Goal: Task Accomplishment & Management: Use online tool/utility

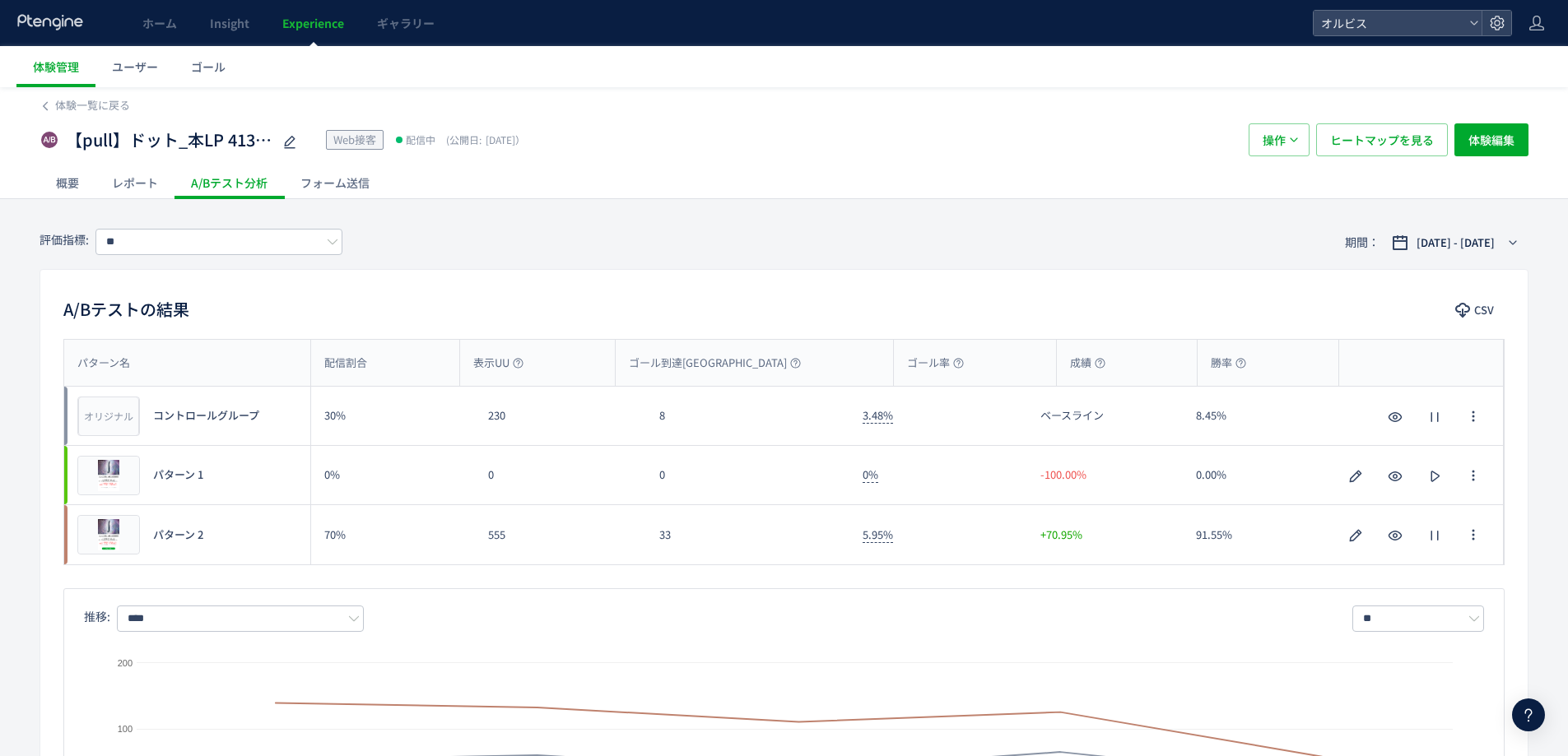
click at [333, 22] on span "Experience" at bounding box center [313, 23] width 62 height 16
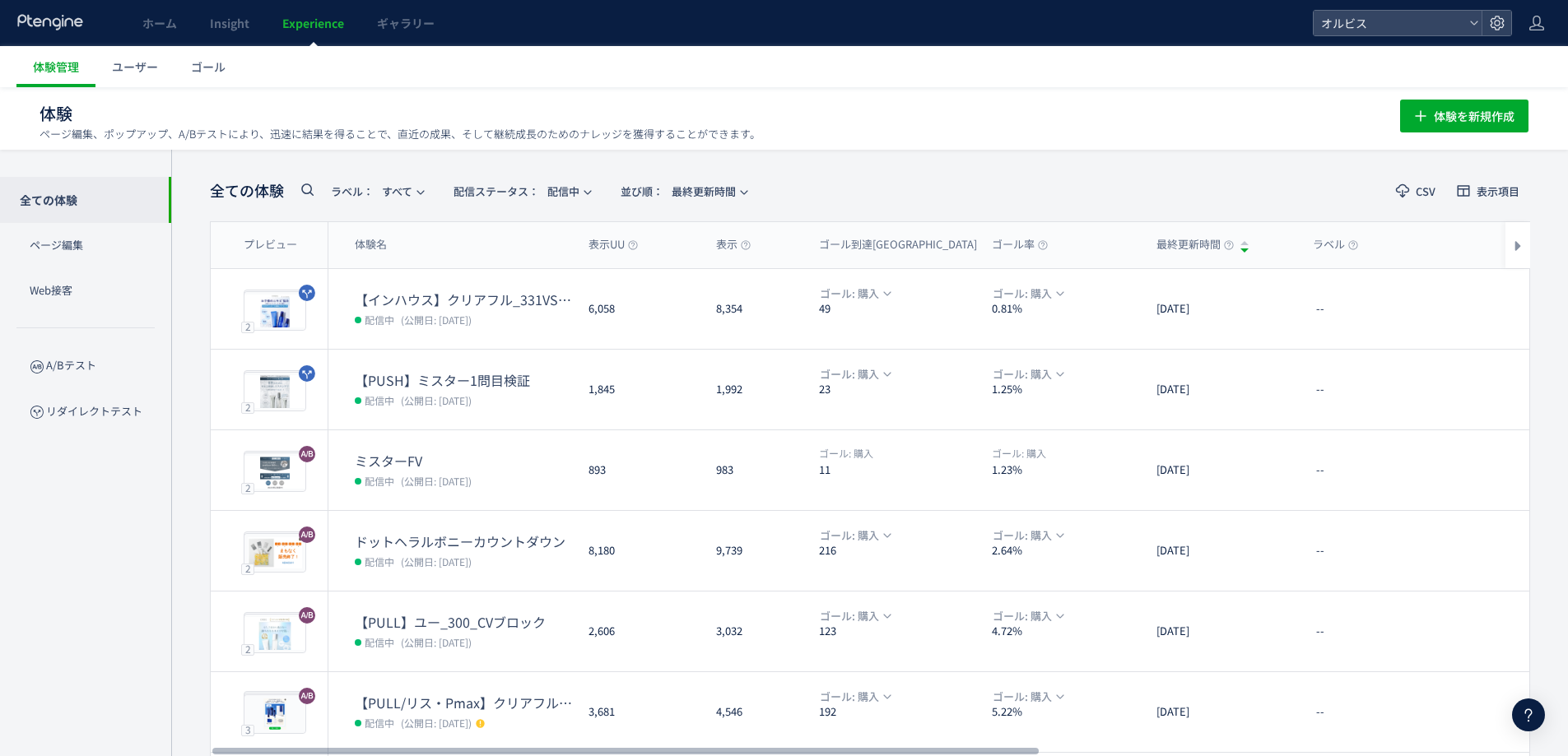
click at [309, 184] on icon at bounding box center [307, 189] width 20 height 20
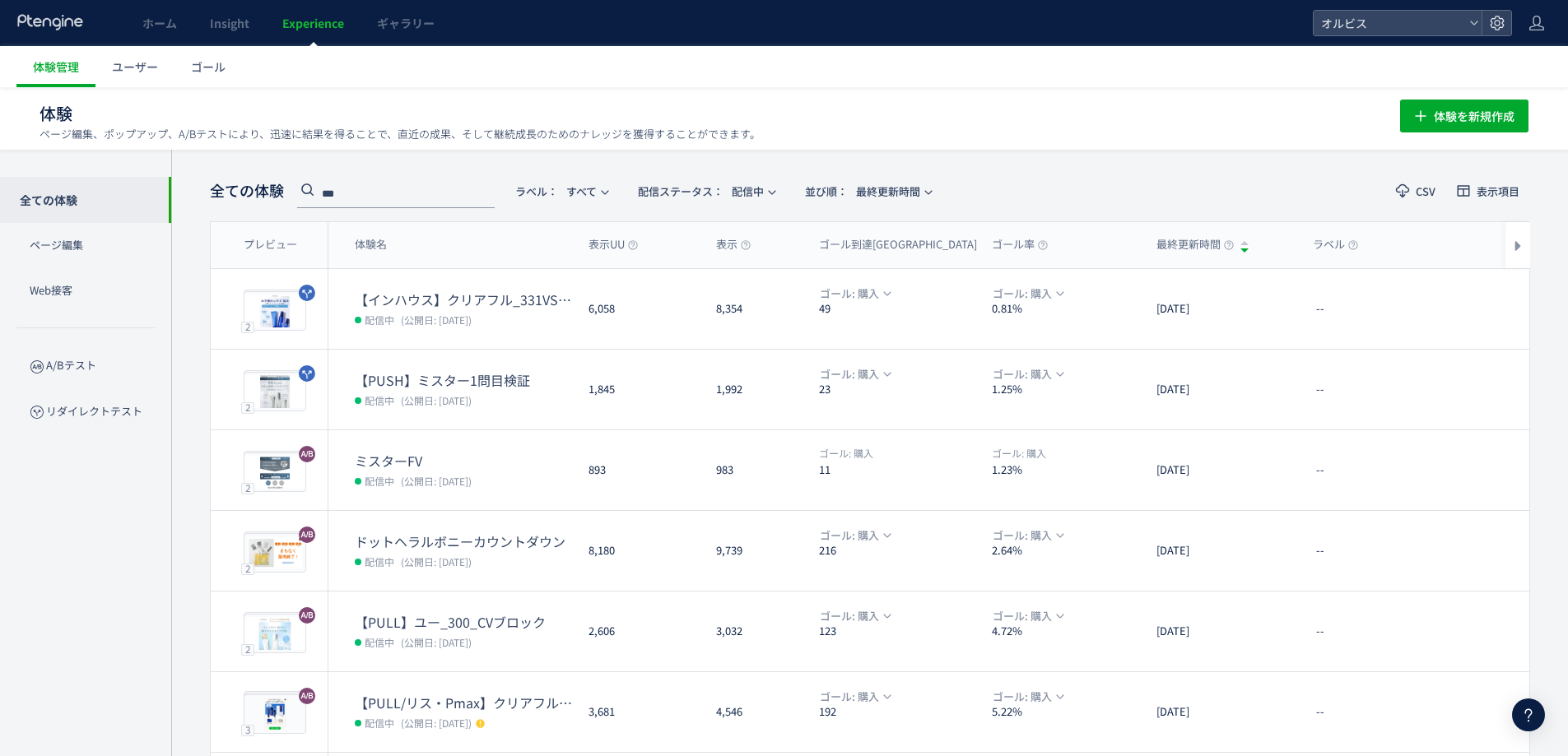
type input "***"
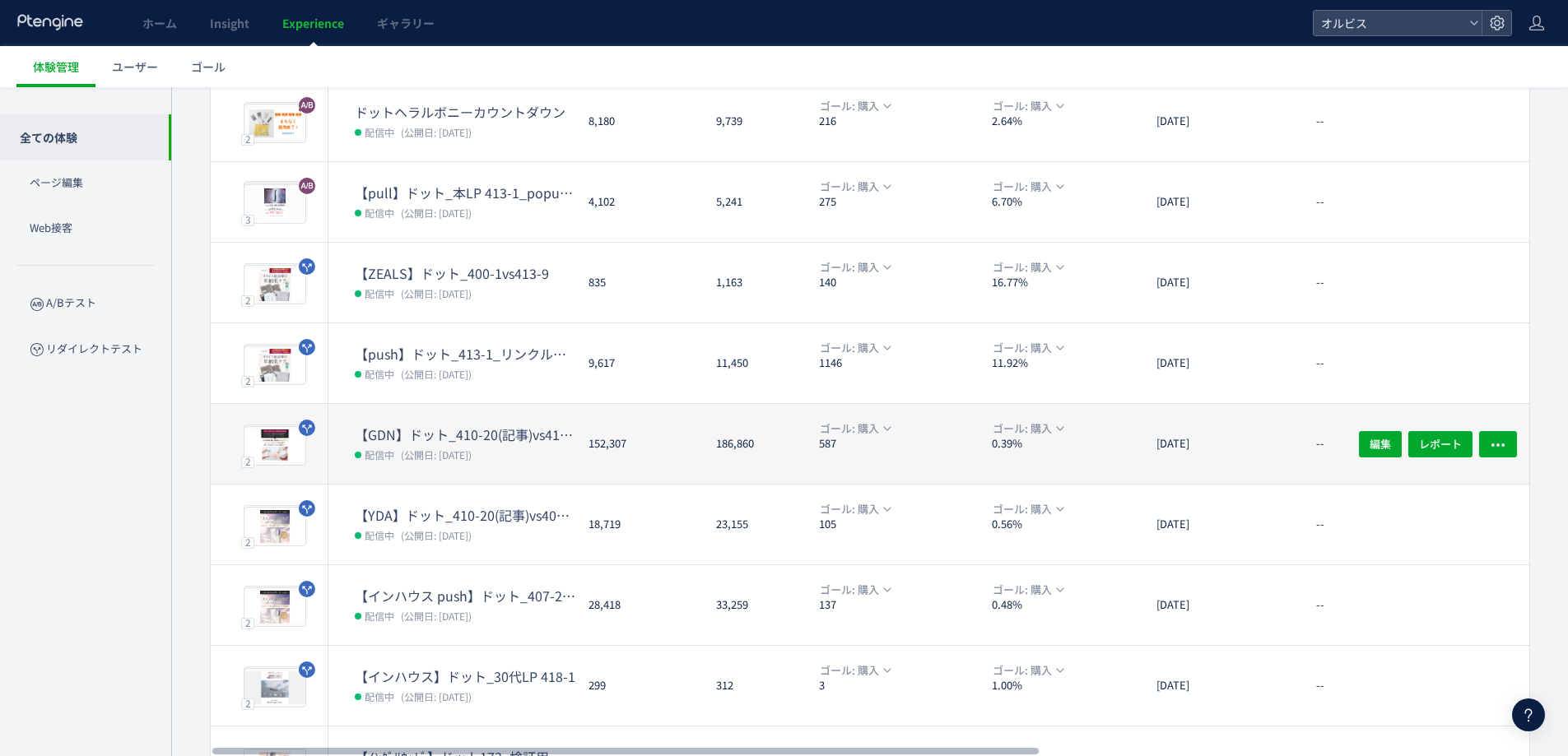
scroll to position [220, 0]
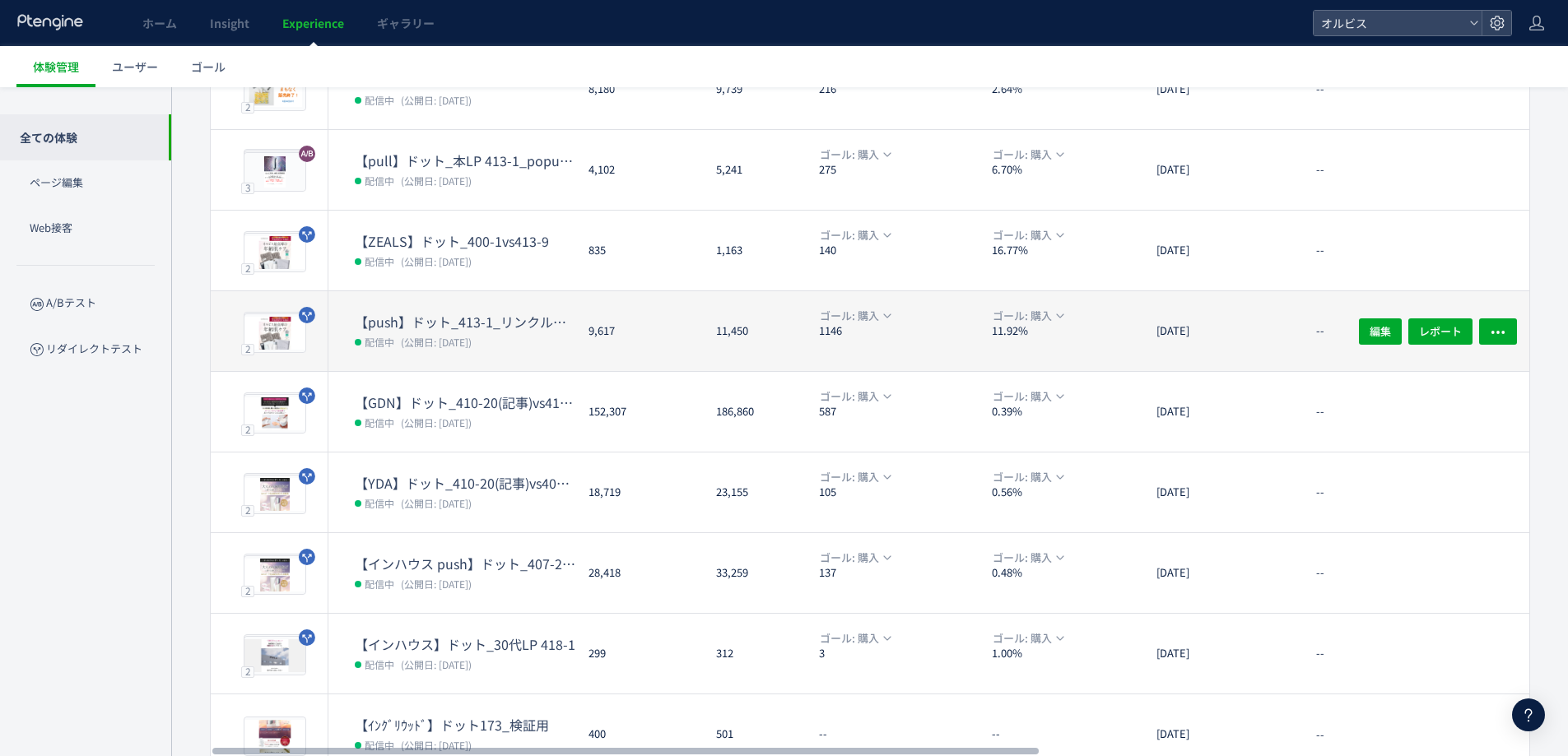
click at [512, 342] on dd "配信中 (公開日: [DATE])" at bounding box center [466, 342] width 221 height 22
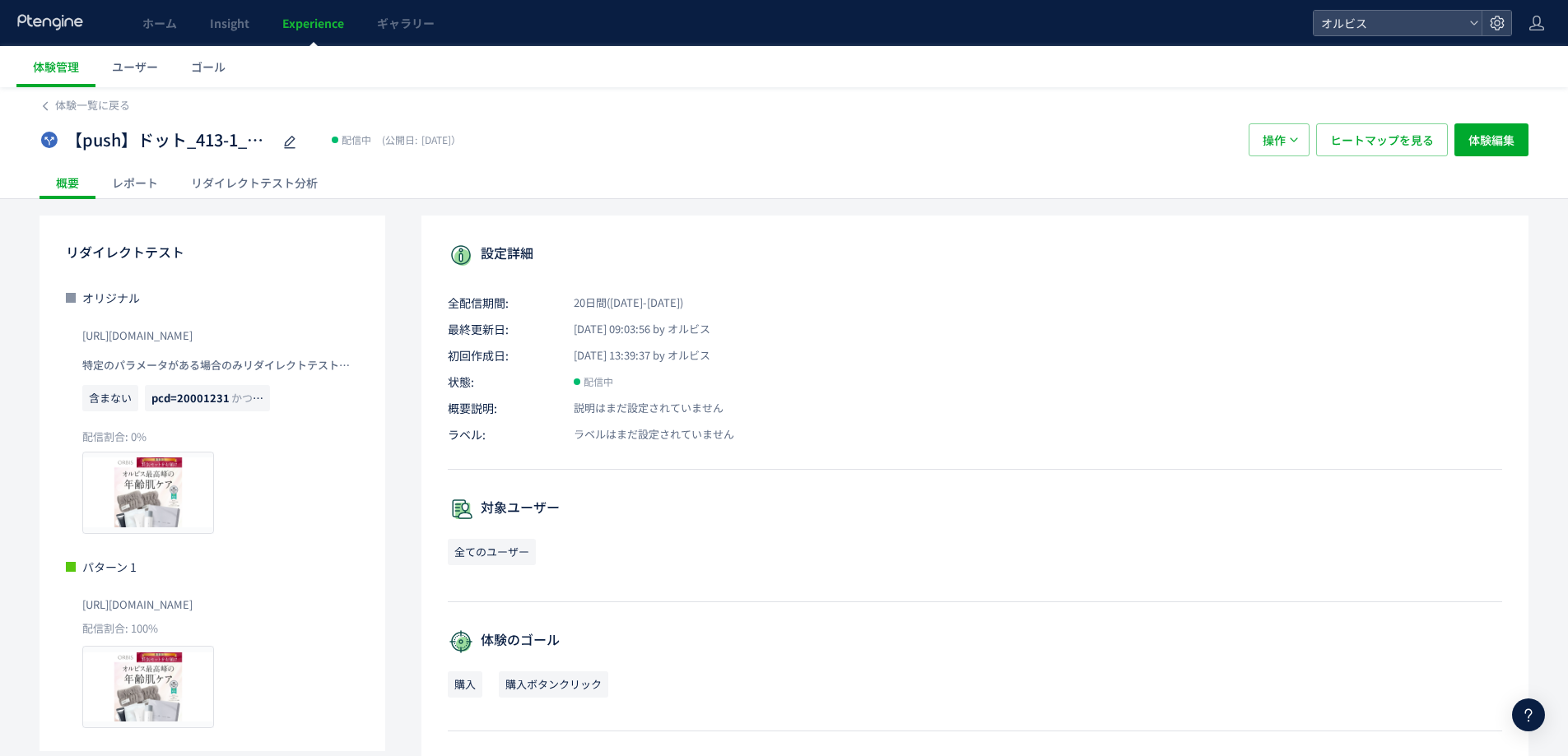
click at [230, 204] on div "体験一覧に戻る 【push】ドット_413-1_リンクル口コミ追加 配信中 (公開日: [DATE]） 操作 ヒートマップを見る 体験編集 概要 レポート リ…" at bounding box center [784, 588] width 1568 height 1004
click at [257, 182] on div "リダイレクトテスト分析" at bounding box center [255, 182] width 160 height 33
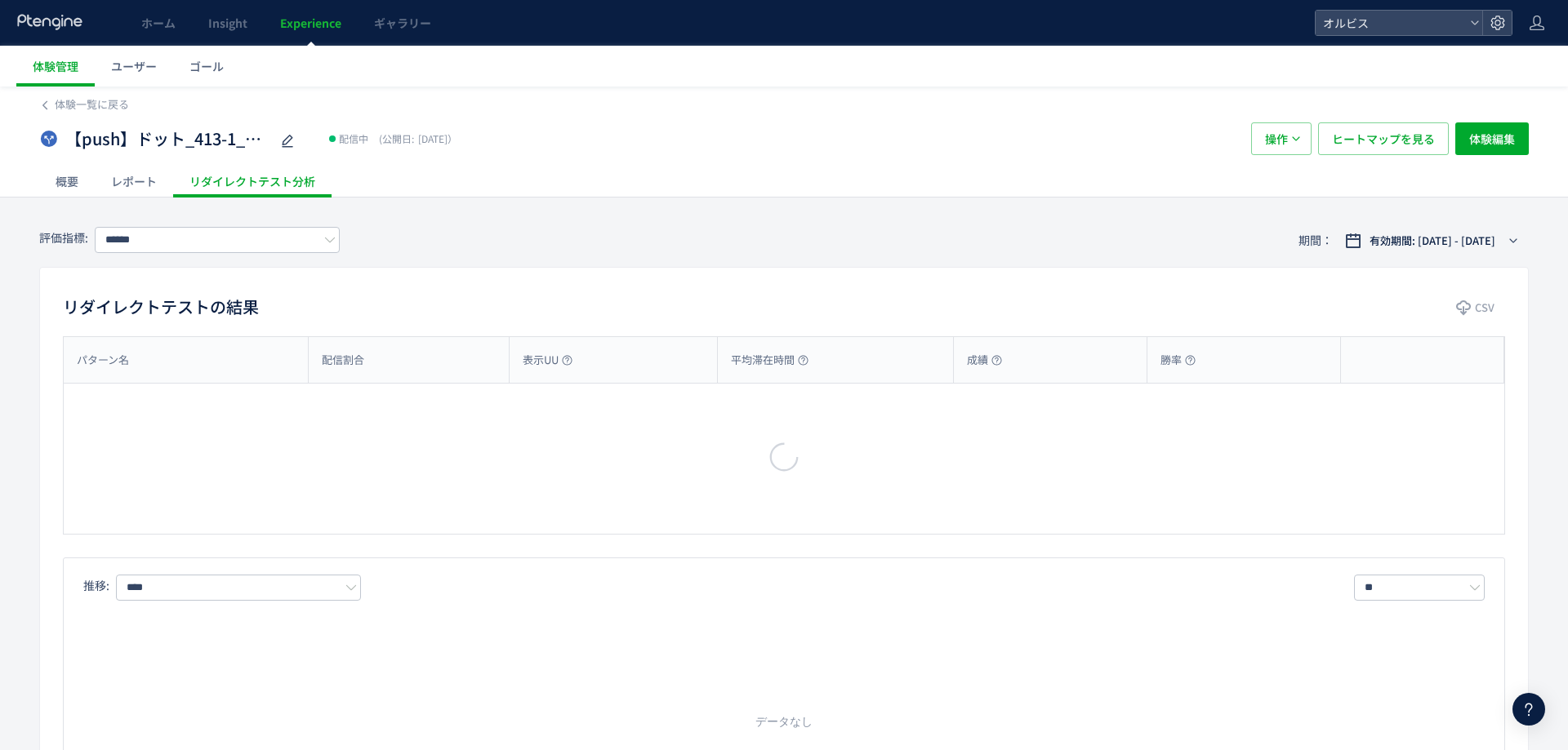
type input "**"
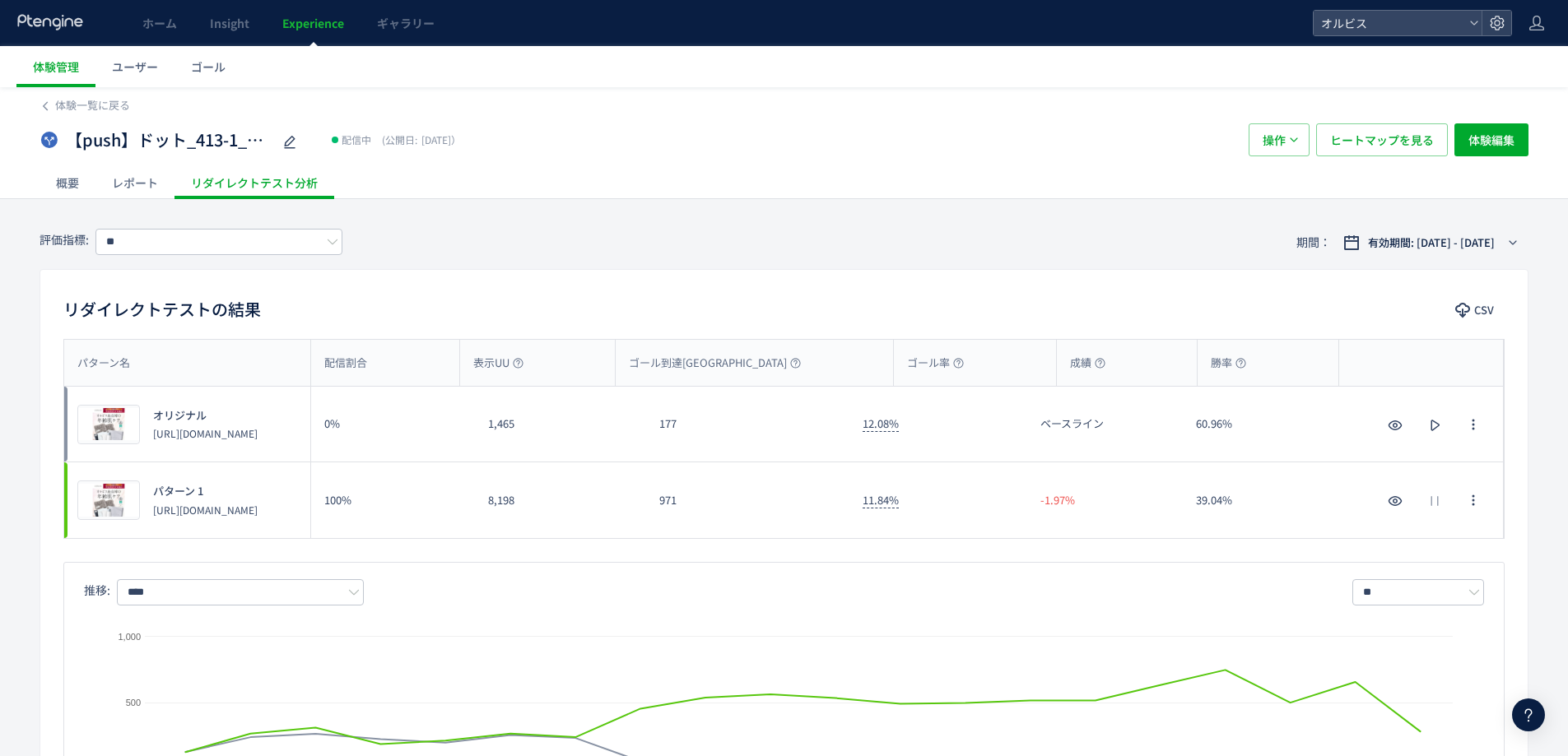
click at [703, 484] on div "971" at bounding box center [747, 500] width 204 height 75
click at [703, 518] on div "971" at bounding box center [747, 500] width 204 height 75
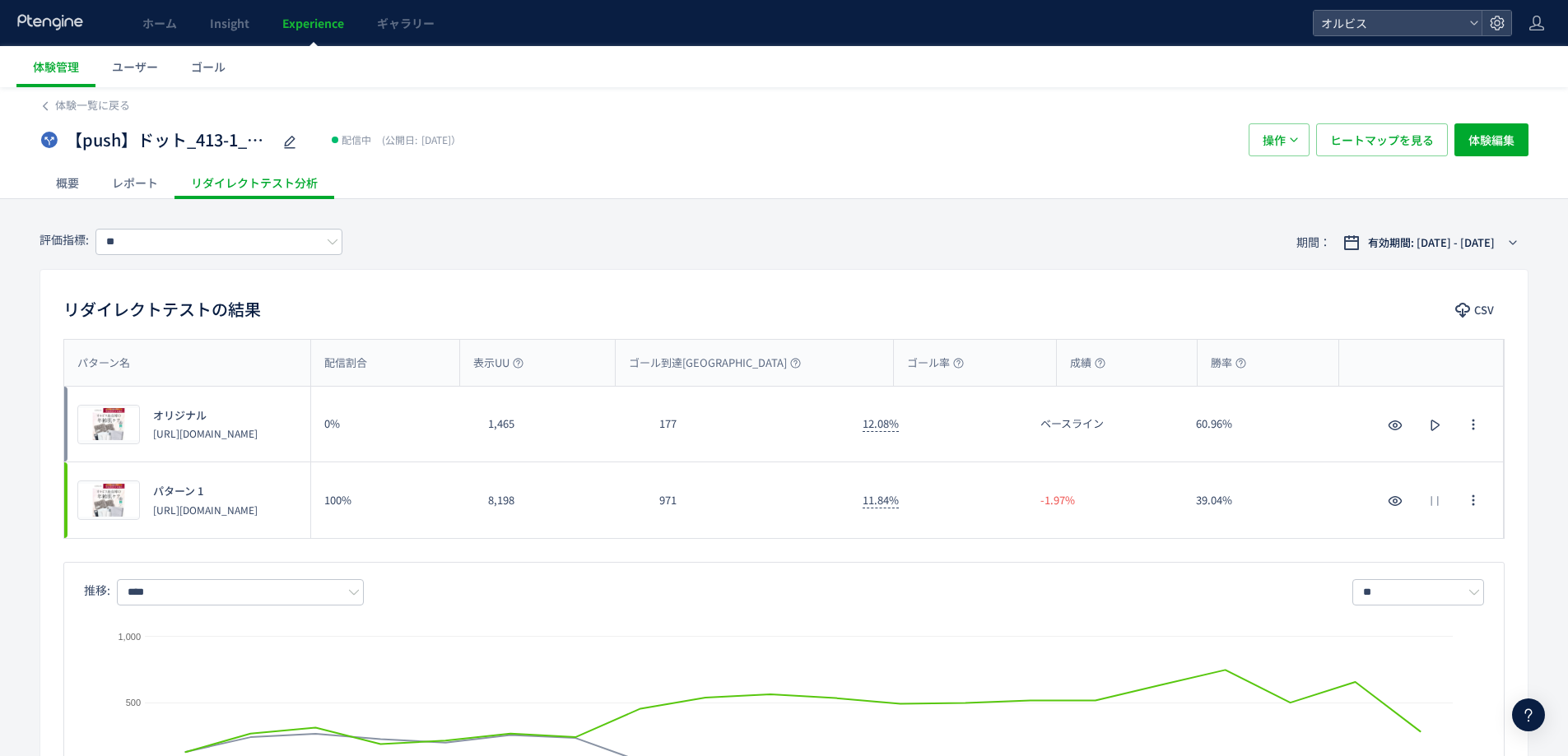
click at [663, 459] on div "177" at bounding box center [747, 424] width 204 height 75
drag, startPoint x: 632, startPoint y: 421, endPoint x: 699, endPoint y: 538, distance: 134.8
click at [703, 510] on div "プレビュー オリジナル [URL][DOMAIN_NAME] 0% 1,465 177 12.08% ベースライン 60.96% プレビュー オリジナル [U…" at bounding box center [784, 462] width 1440 height 152
drag, startPoint x: 693, startPoint y: 541, endPoint x: 566, endPoint y: 397, distance: 192.0
click at [691, 541] on div "パターン名 配信割合 表示UU ゴール到達UU ゴール率 成績 勝率 パターン名 プレビュー オリジナル [URL][DOMAIN_NAME] 0% 1,46…" at bounding box center [784, 583] width 1487 height 488
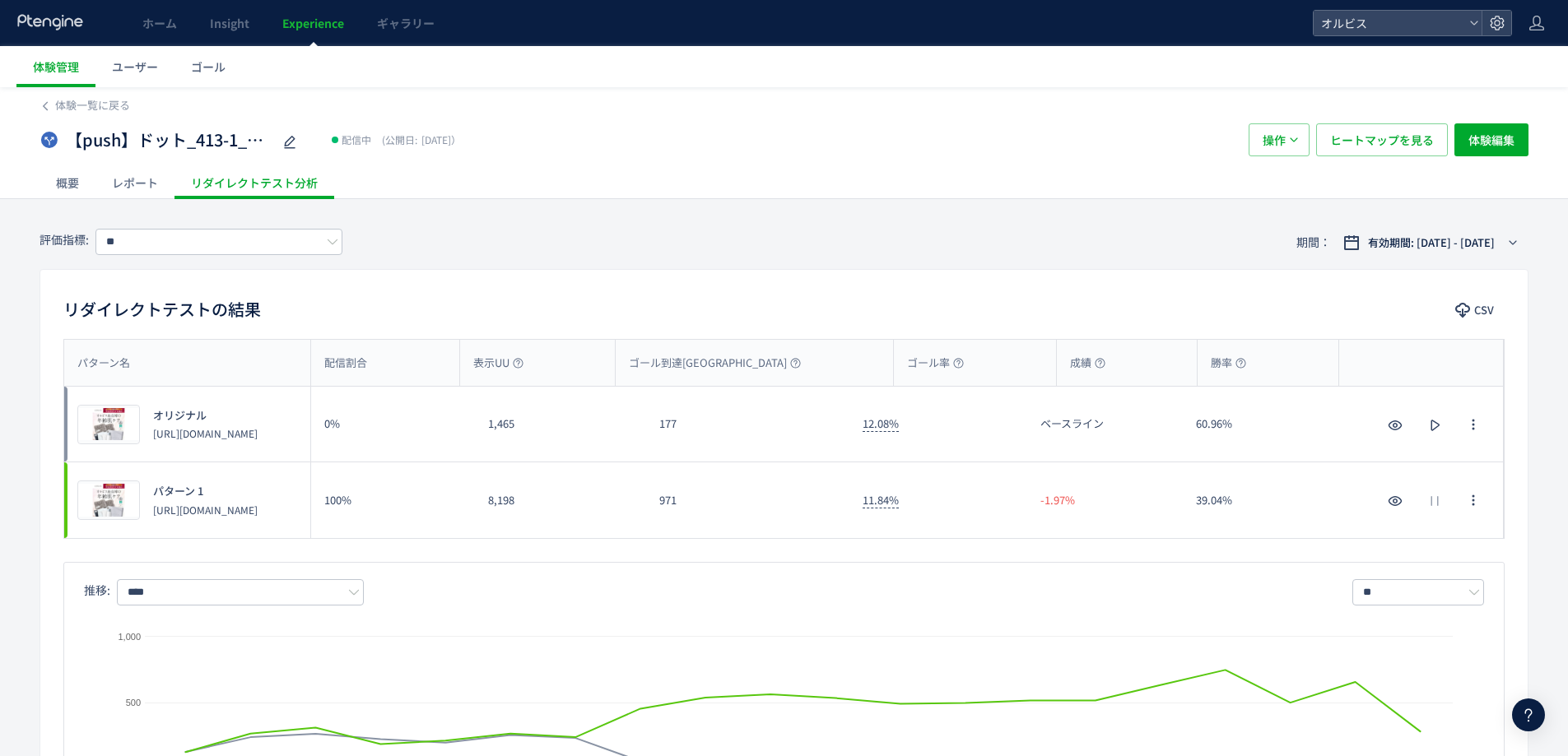
click at [309, 15] on span "Experience" at bounding box center [313, 23] width 62 height 16
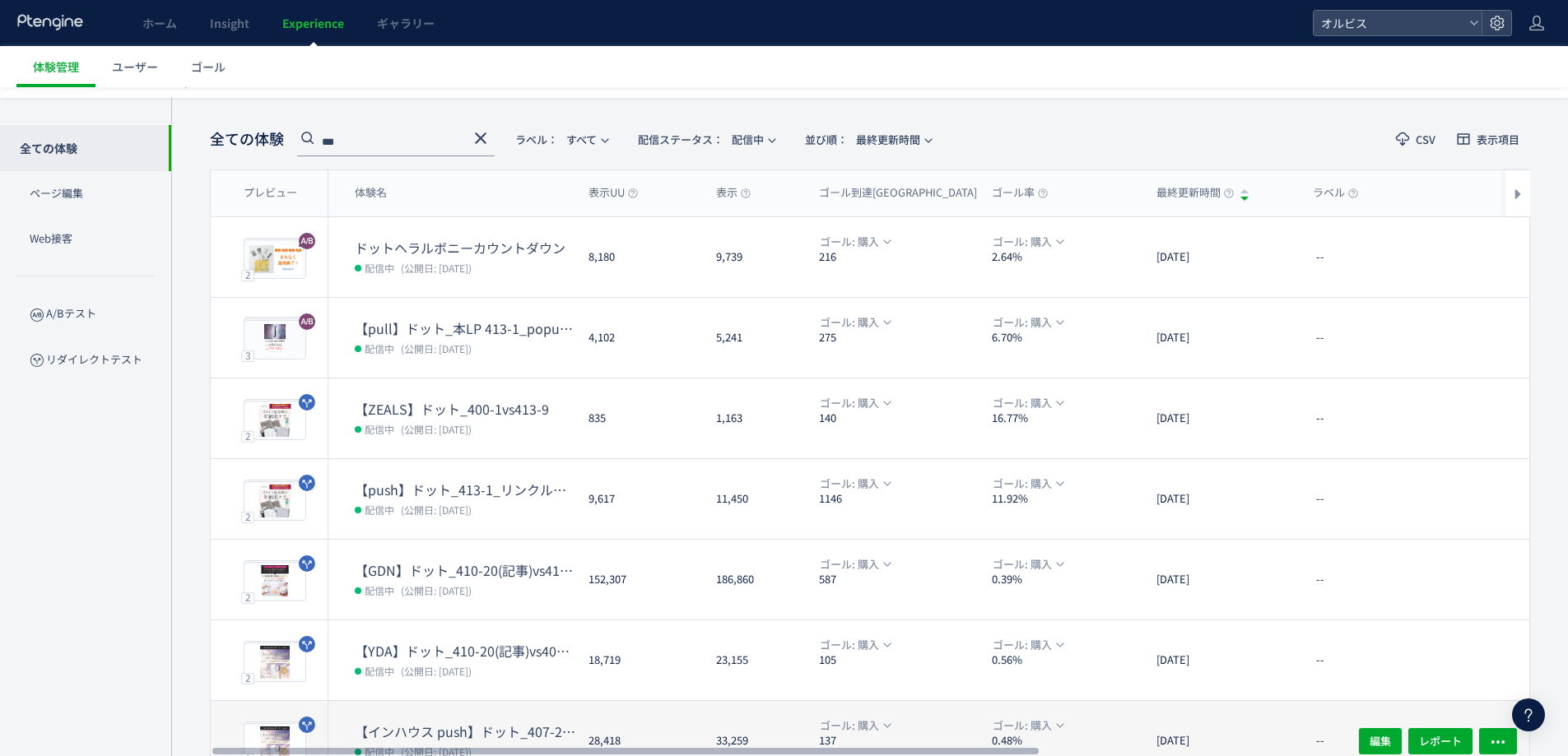
scroll to position [220, 0]
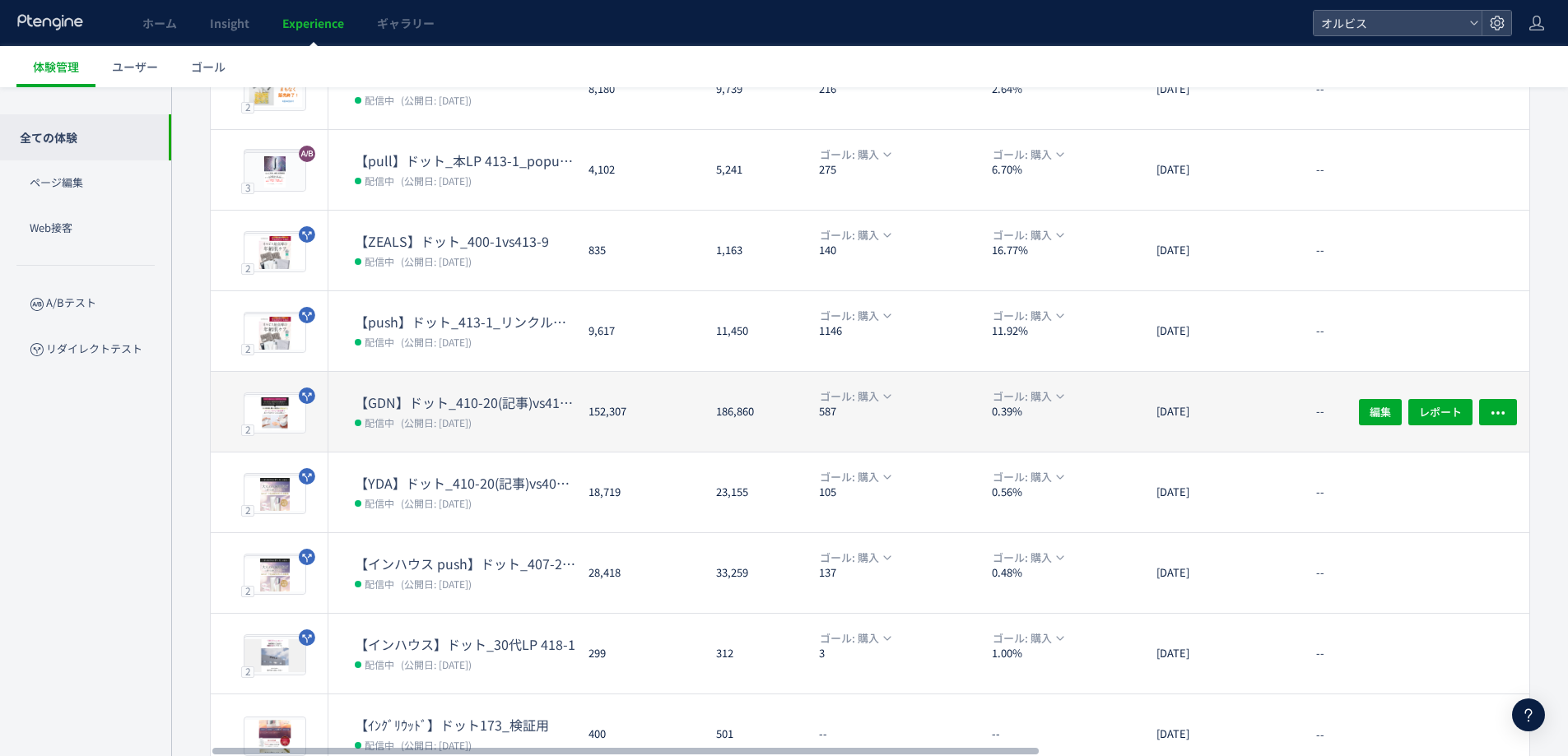
click at [425, 413] on dd "配信中 (公開日: [DATE])" at bounding box center [466, 422] width 221 height 22
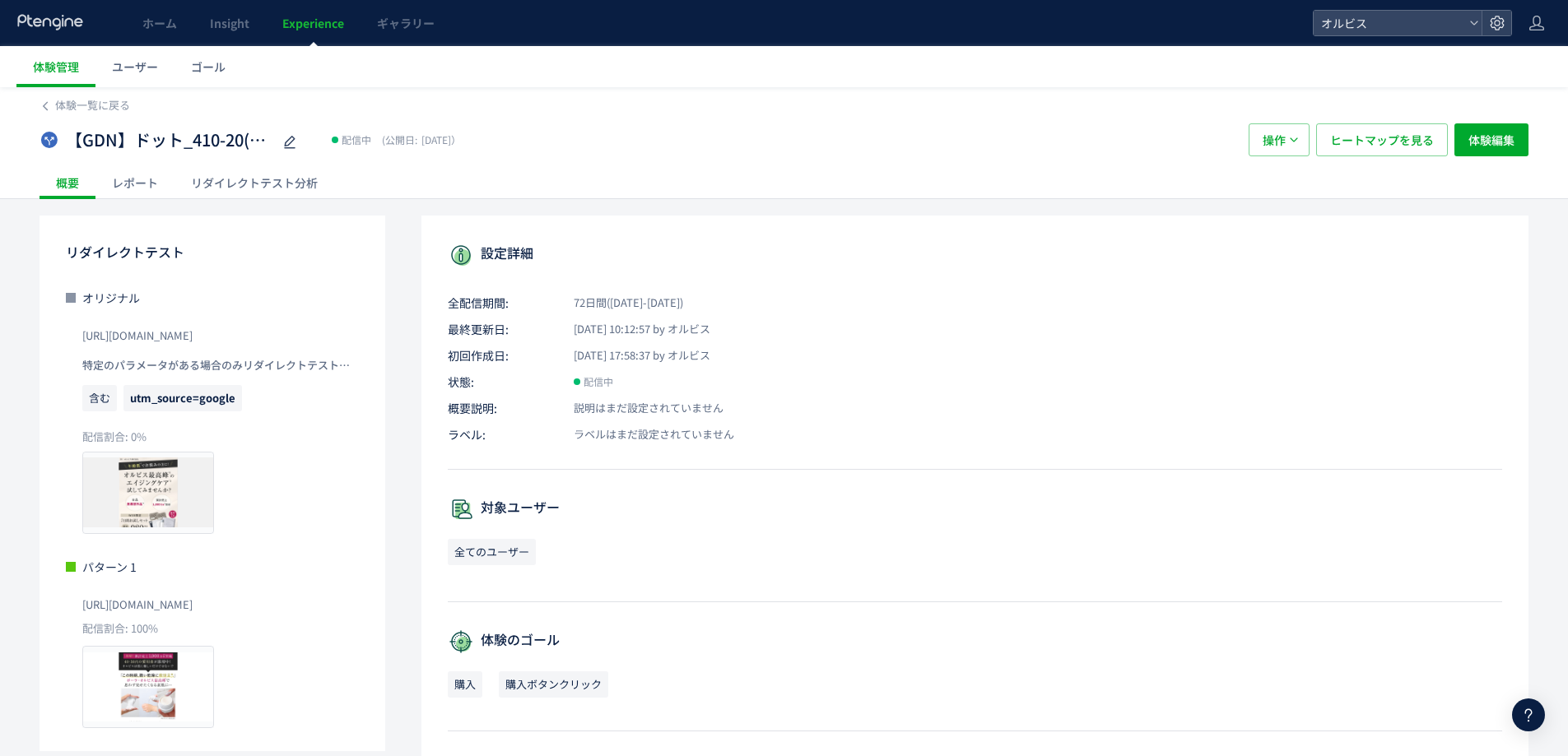
click at [257, 188] on div "リダイレクトテスト分析" at bounding box center [255, 182] width 160 height 33
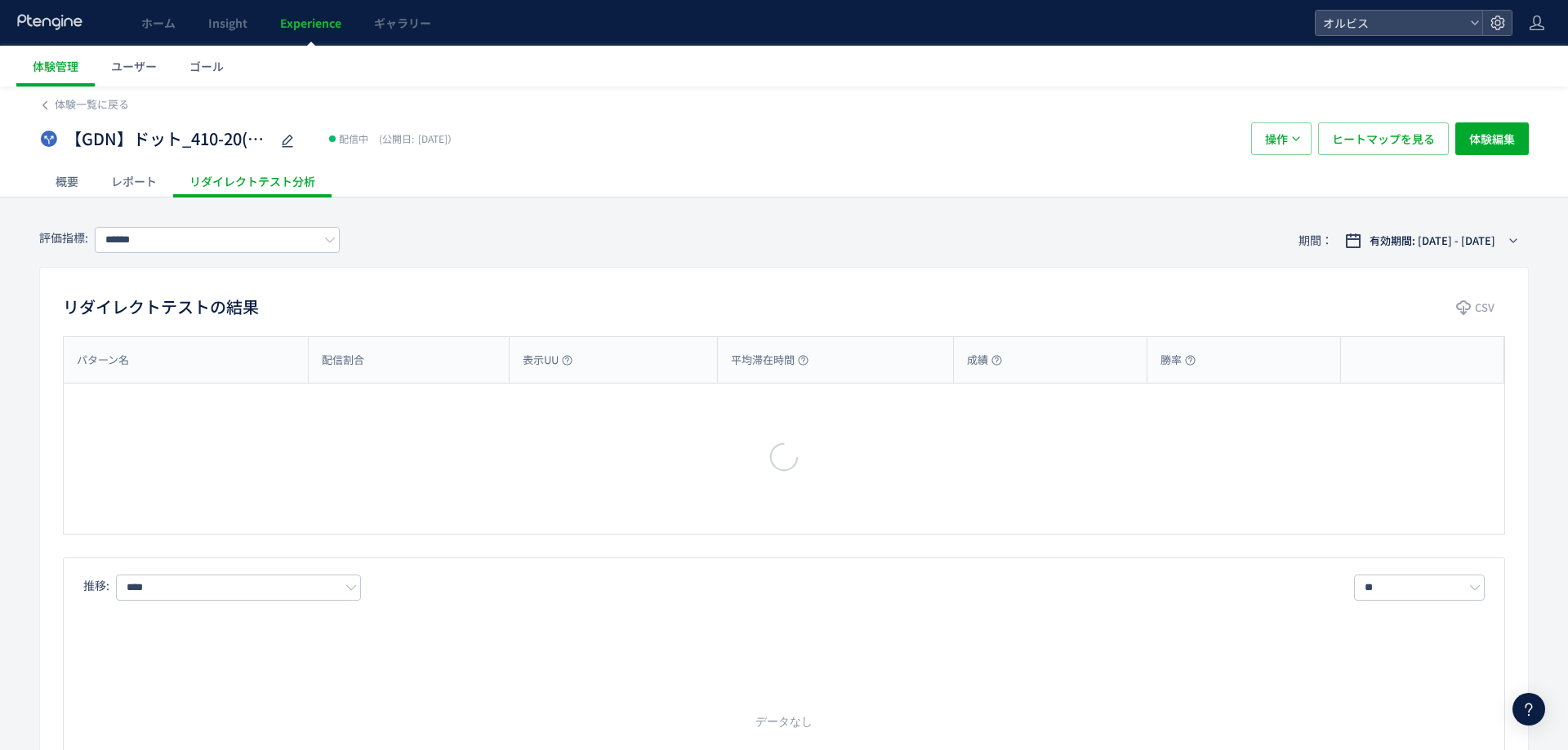
type input "**"
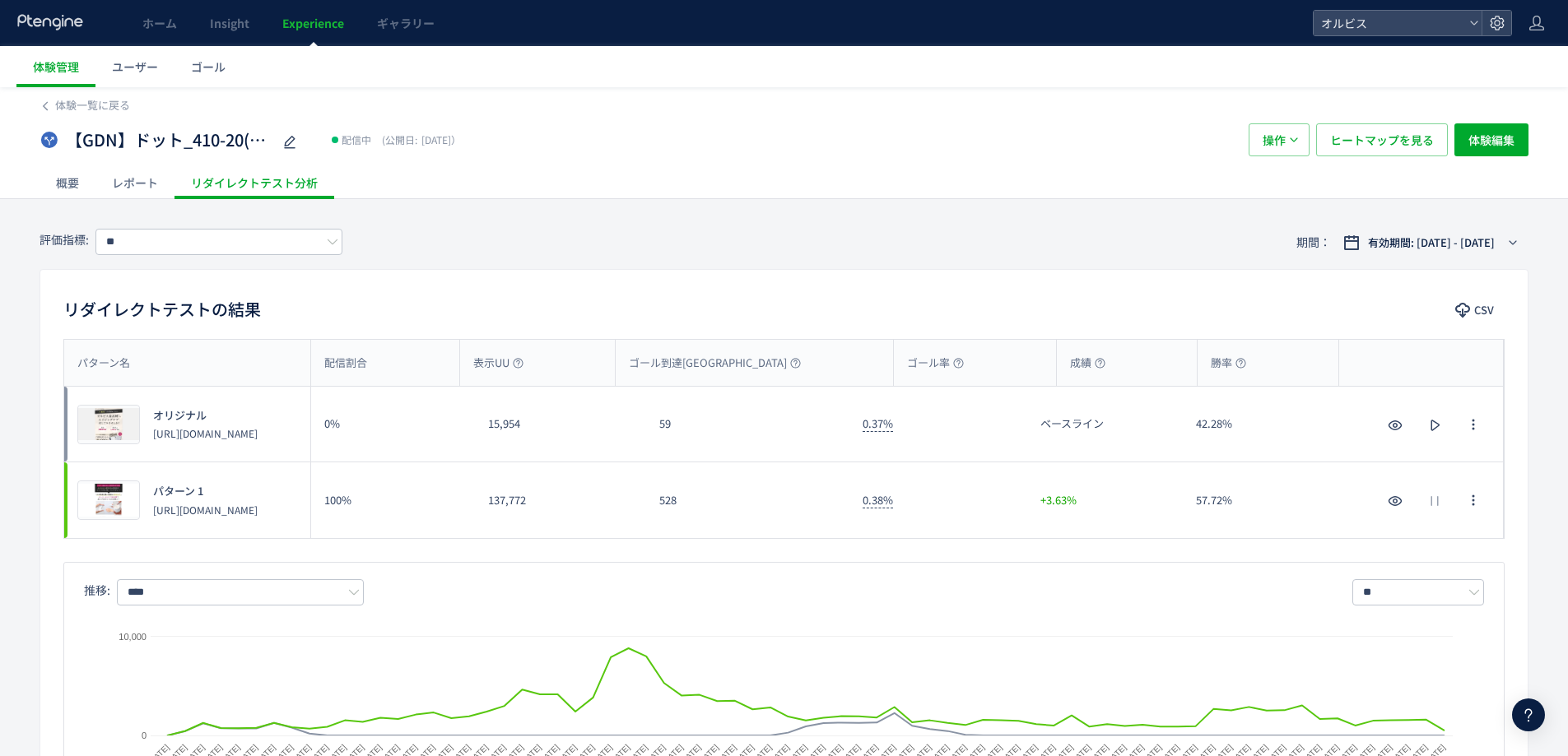
click at [665, 496] on div "528" at bounding box center [747, 500] width 204 height 75
click at [663, 496] on div "528" at bounding box center [747, 500] width 204 height 75
click at [766, 477] on div "528" at bounding box center [747, 500] width 204 height 75
click at [329, 421] on div "0%" at bounding box center [393, 424] width 164 height 75
click at [122, 184] on div "レポート" at bounding box center [135, 182] width 79 height 33
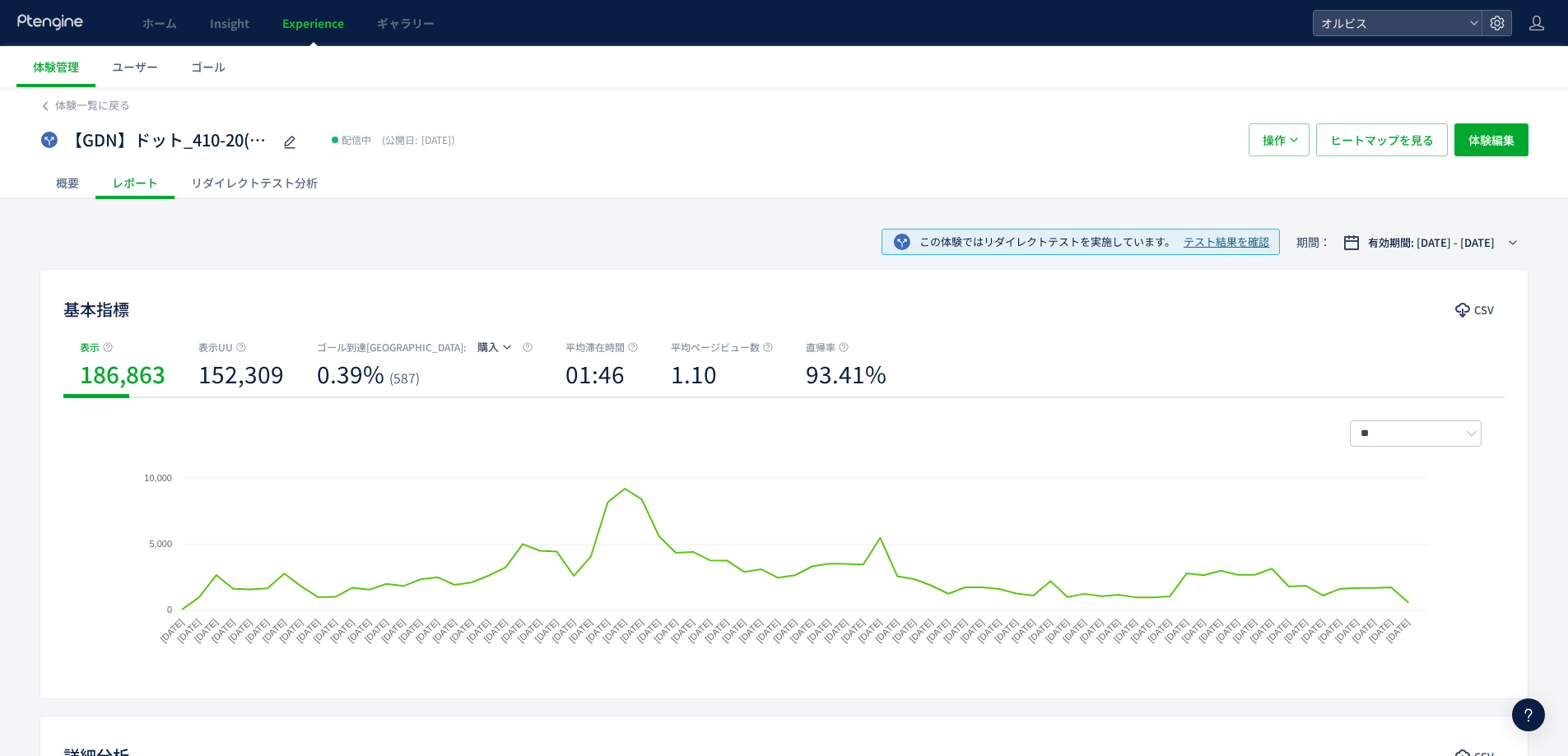
click at [241, 177] on div "リダイレクトテスト分析" at bounding box center [255, 182] width 160 height 33
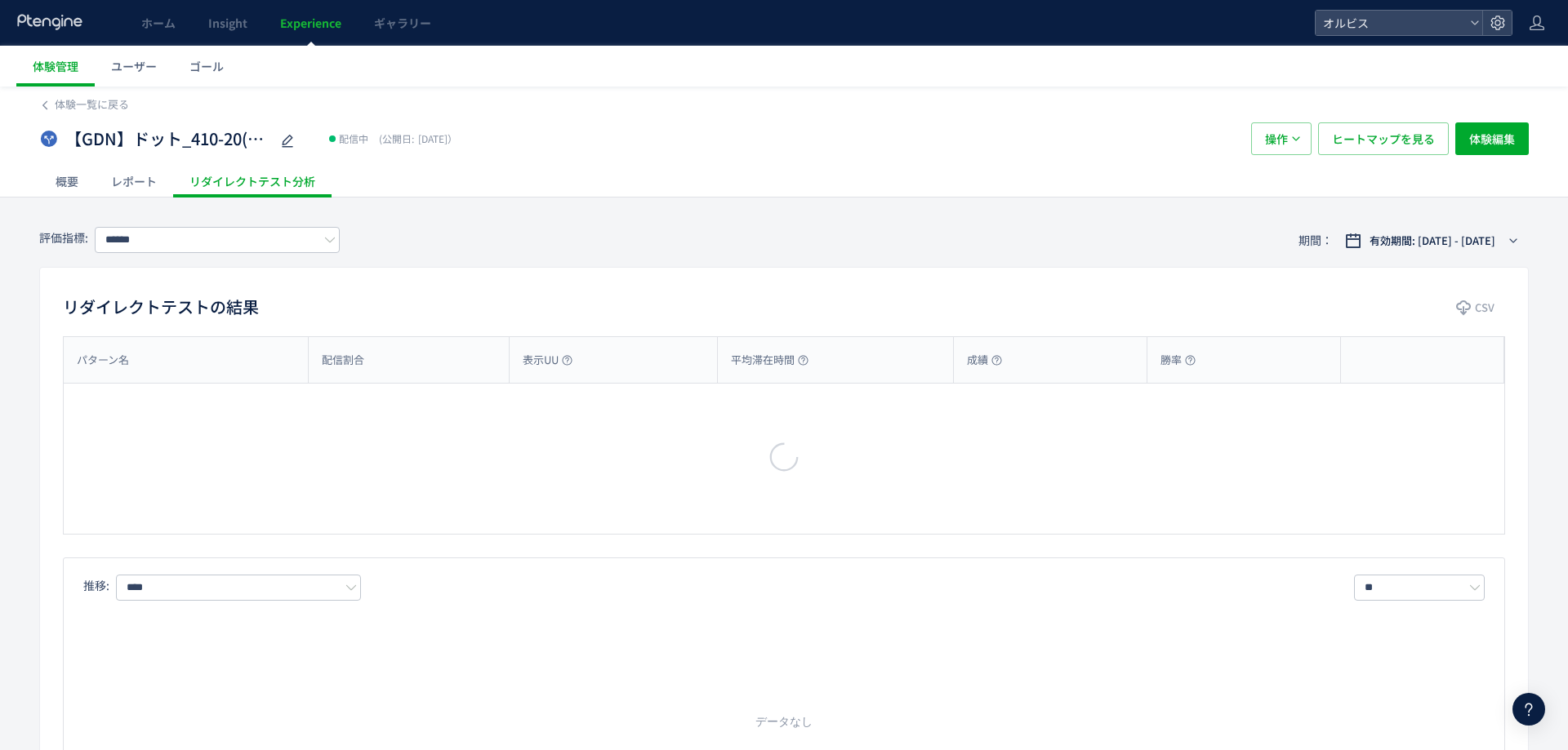
type input "**"
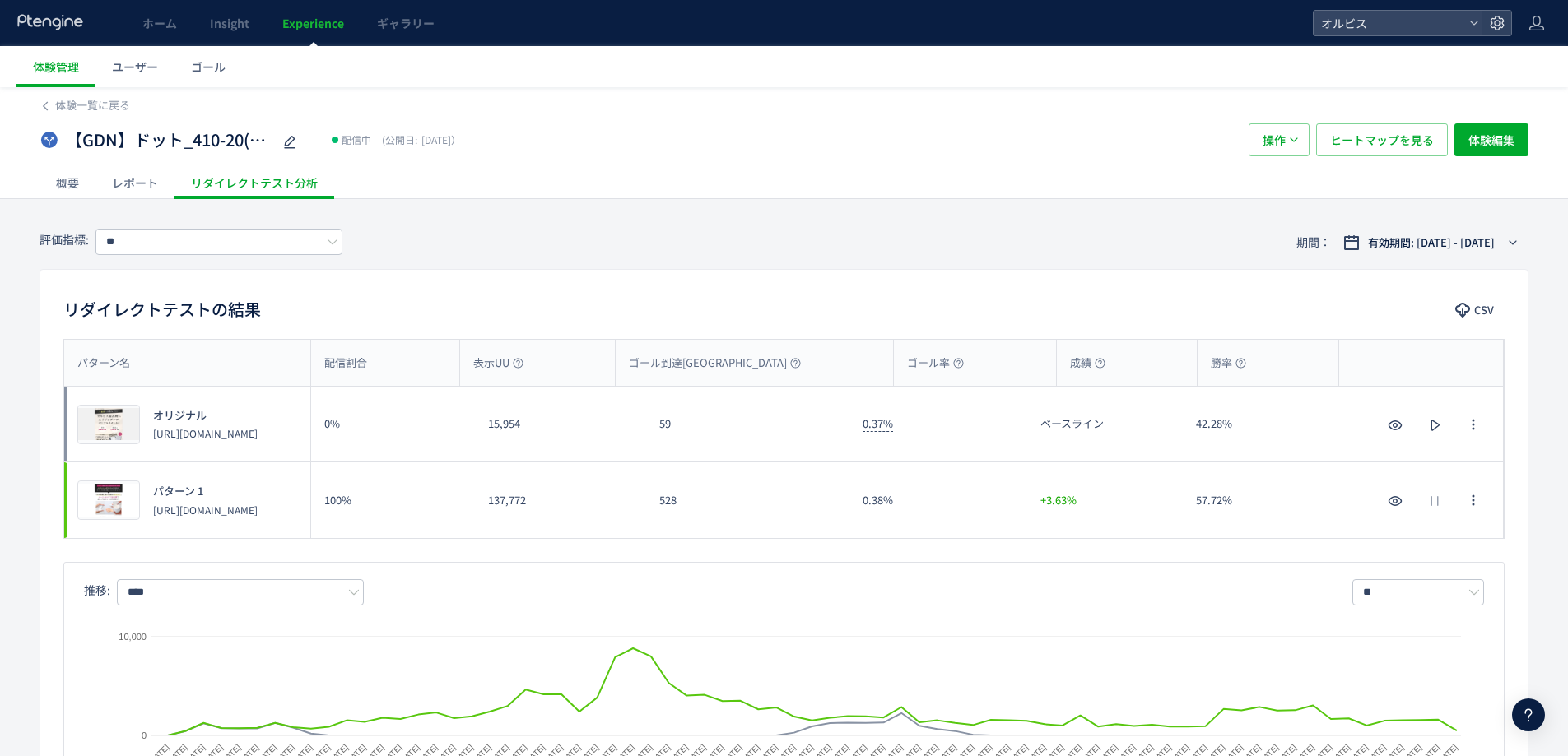
click at [69, 188] on div "概要" at bounding box center [67, 182] width 56 height 33
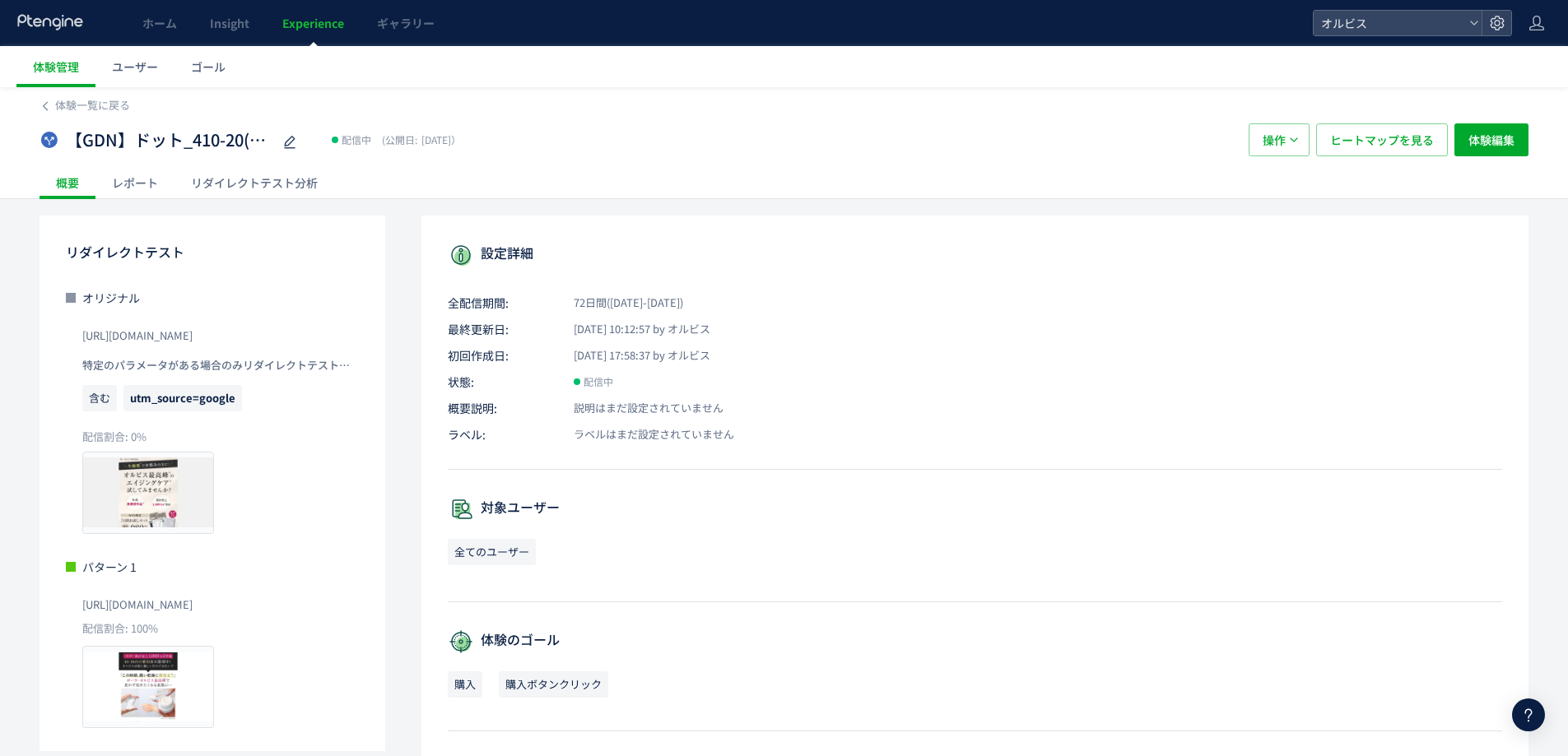
click at [311, 39] on link "Experience" at bounding box center [313, 22] width 95 height 46
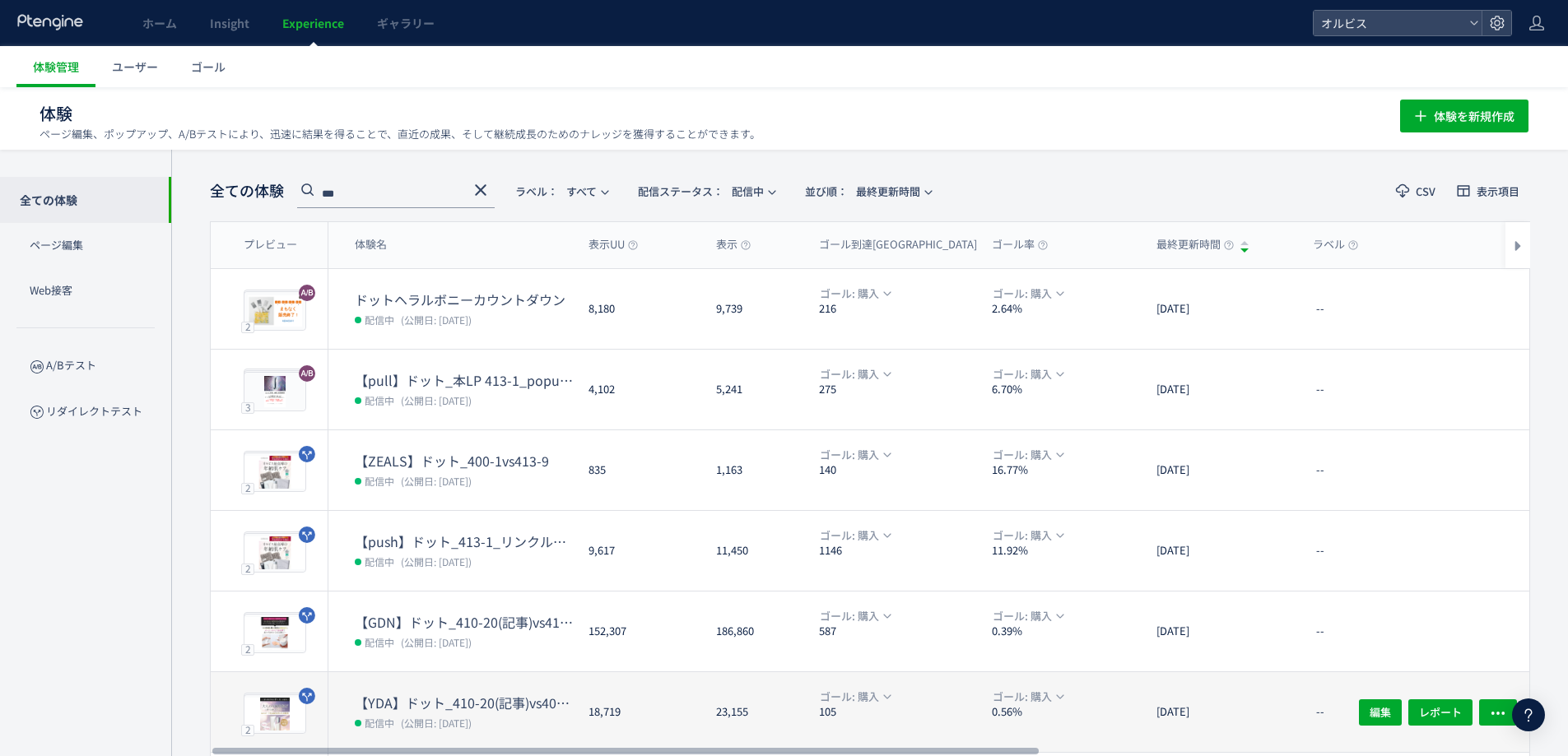
scroll to position [109, 0]
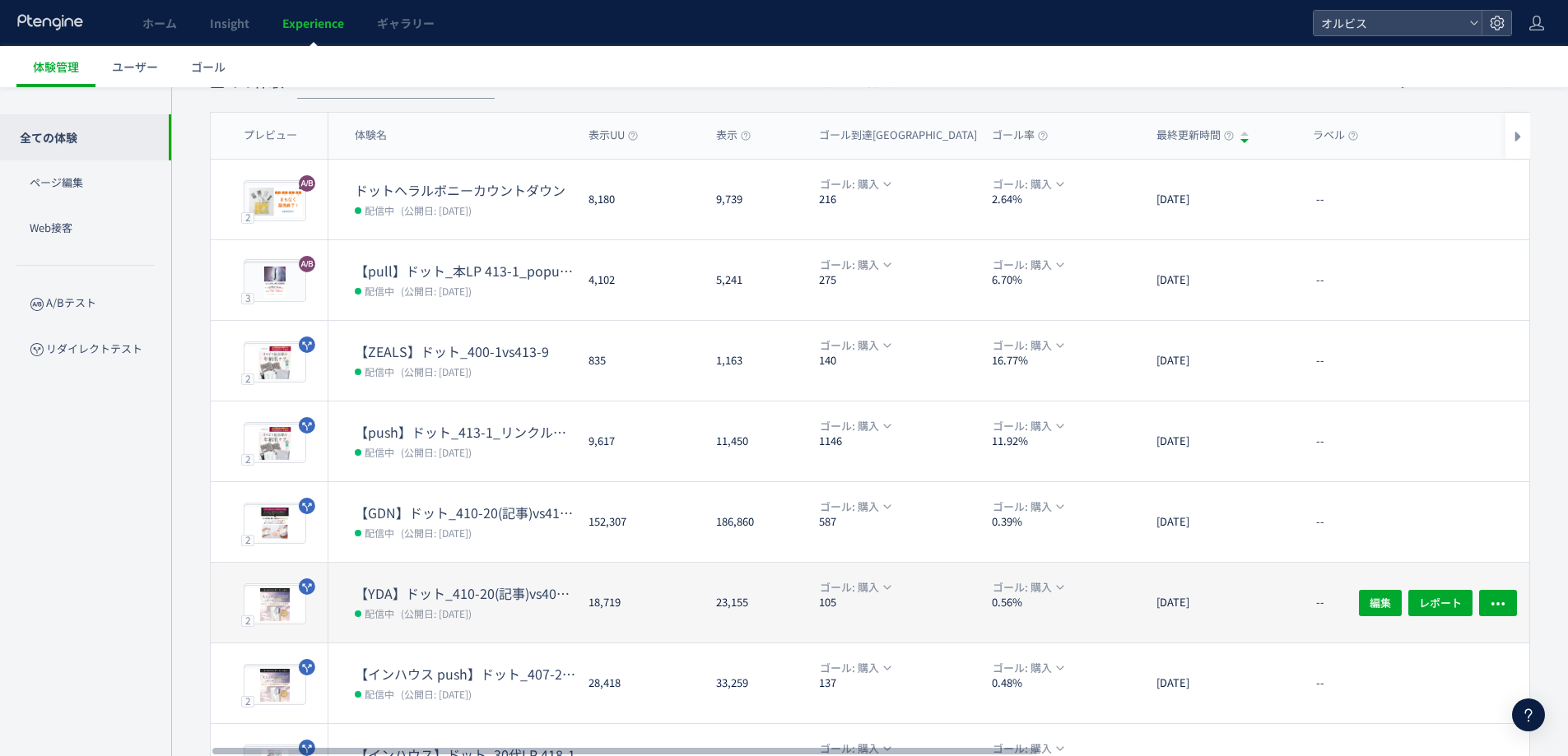
click at [455, 618] on span "(公開日: [DATE])" at bounding box center [436, 613] width 71 height 14
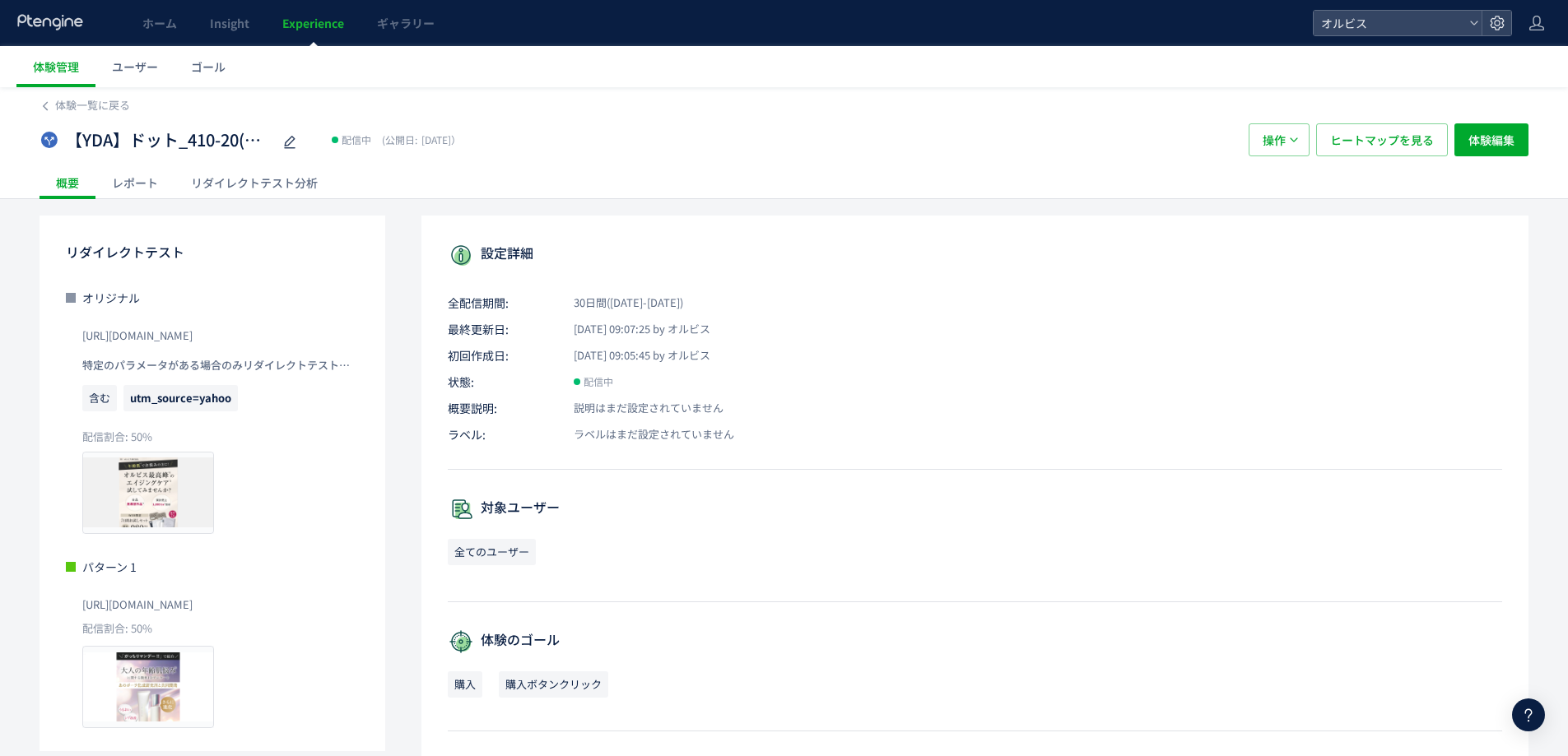
click at [214, 187] on div "リダイレクトテスト分析" at bounding box center [255, 182] width 160 height 33
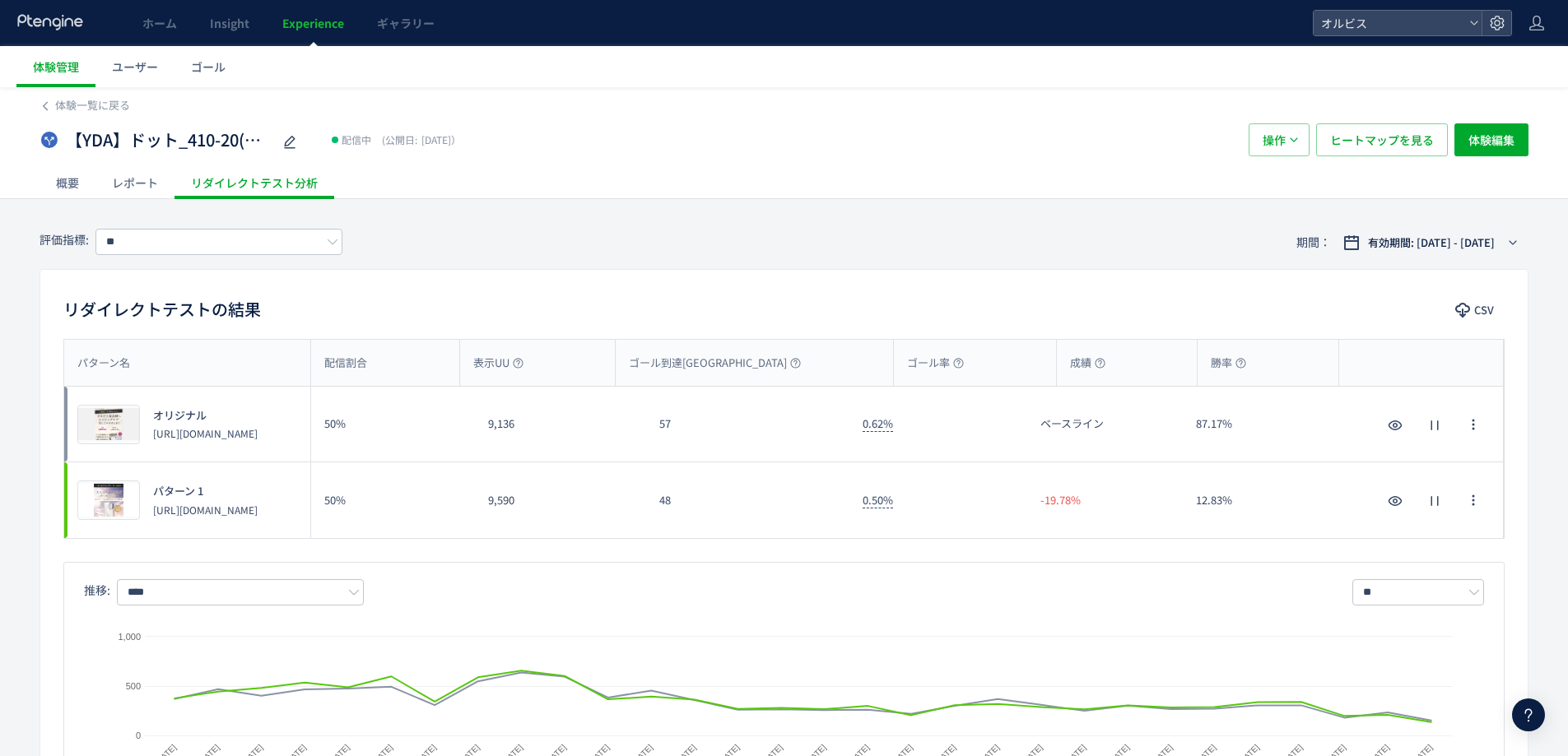
click at [715, 514] on div "48" at bounding box center [747, 500] width 204 height 75
click at [715, 513] on div "48" at bounding box center [747, 500] width 204 height 75
click at [591, 513] on div "9,590" at bounding box center [561, 500] width 171 height 75
click at [777, 516] on div "48" at bounding box center [747, 500] width 204 height 75
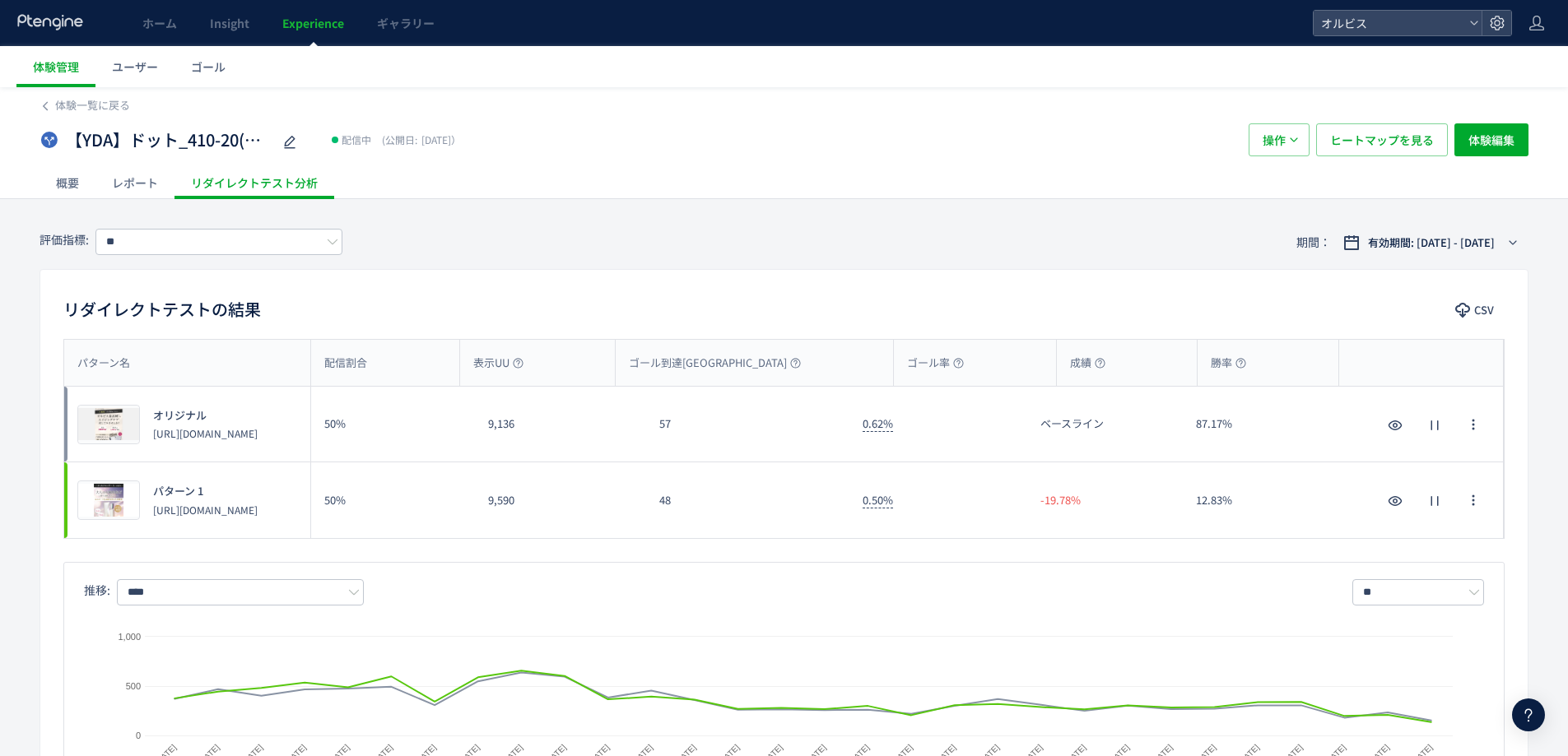
click at [686, 543] on div "パターン名 配信割合 表示UU ゴール到達UU ゴール率 成績 勝率 パターン名 プレビュー オリジナル [URL][DOMAIN_NAME] 50% 9,1…" at bounding box center [784, 583] width 1487 height 488
click at [683, 540] on div "パターン名 配信割合 表示UU ゴール到達UU ゴール率 成績 勝率 パターン名 プレビュー オリジナル [URL][DOMAIN_NAME] 50% 9,1…" at bounding box center [784, 583] width 1487 height 488
click at [662, 499] on div "48" at bounding box center [747, 500] width 204 height 75
click at [318, 35] on link "Experience" at bounding box center [313, 22] width 95 height 46
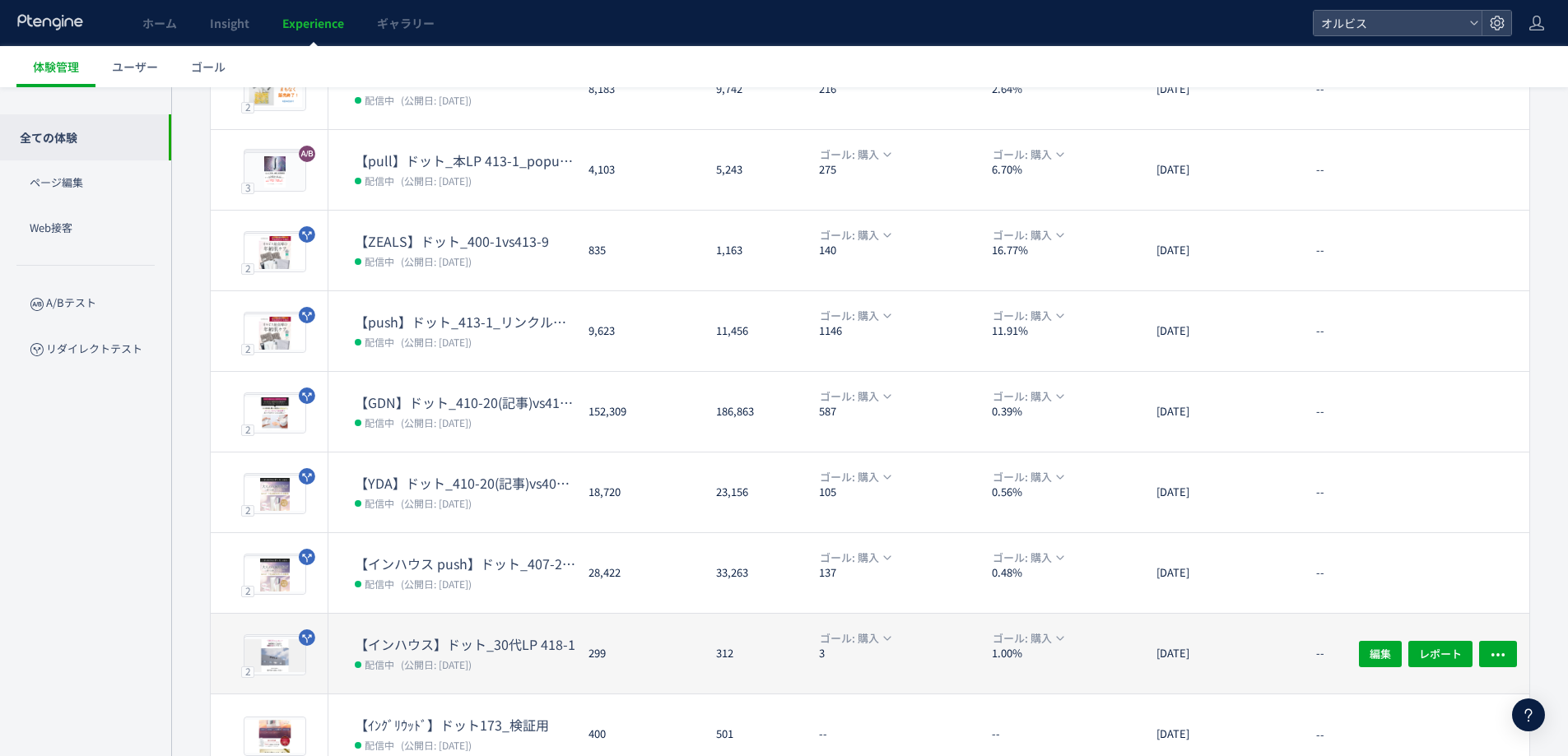
scroll to position [300, 0]
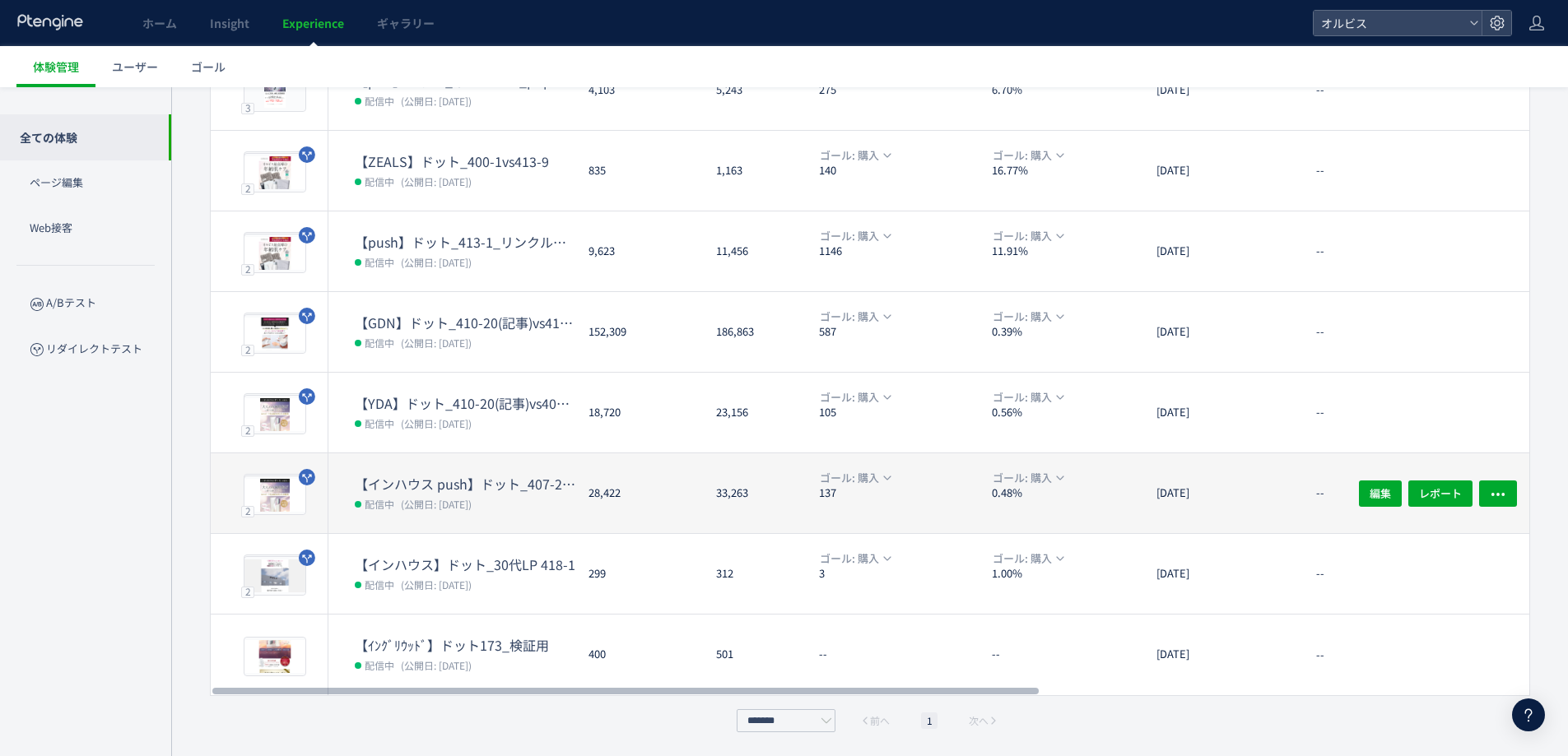
click at [493, 482] on dt "【インハウス push】ドット_407-25(アンケ)vs407-37(アンケ)" at bounding box center [466, 484] width 221 height 19
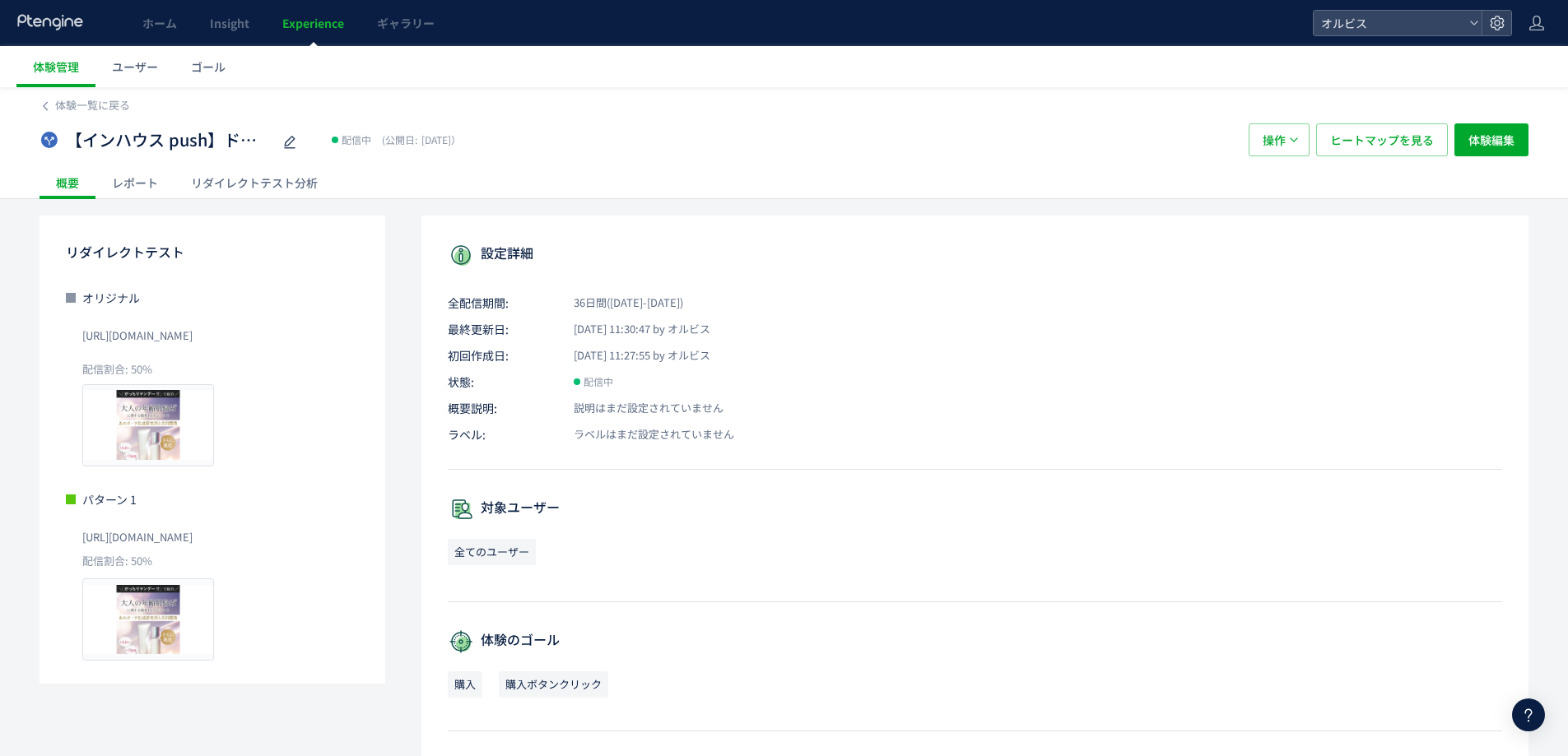
click at [254, 196] on div "リダイレクトテスト分析" at bounding box center [255, 182] width 160 height 33
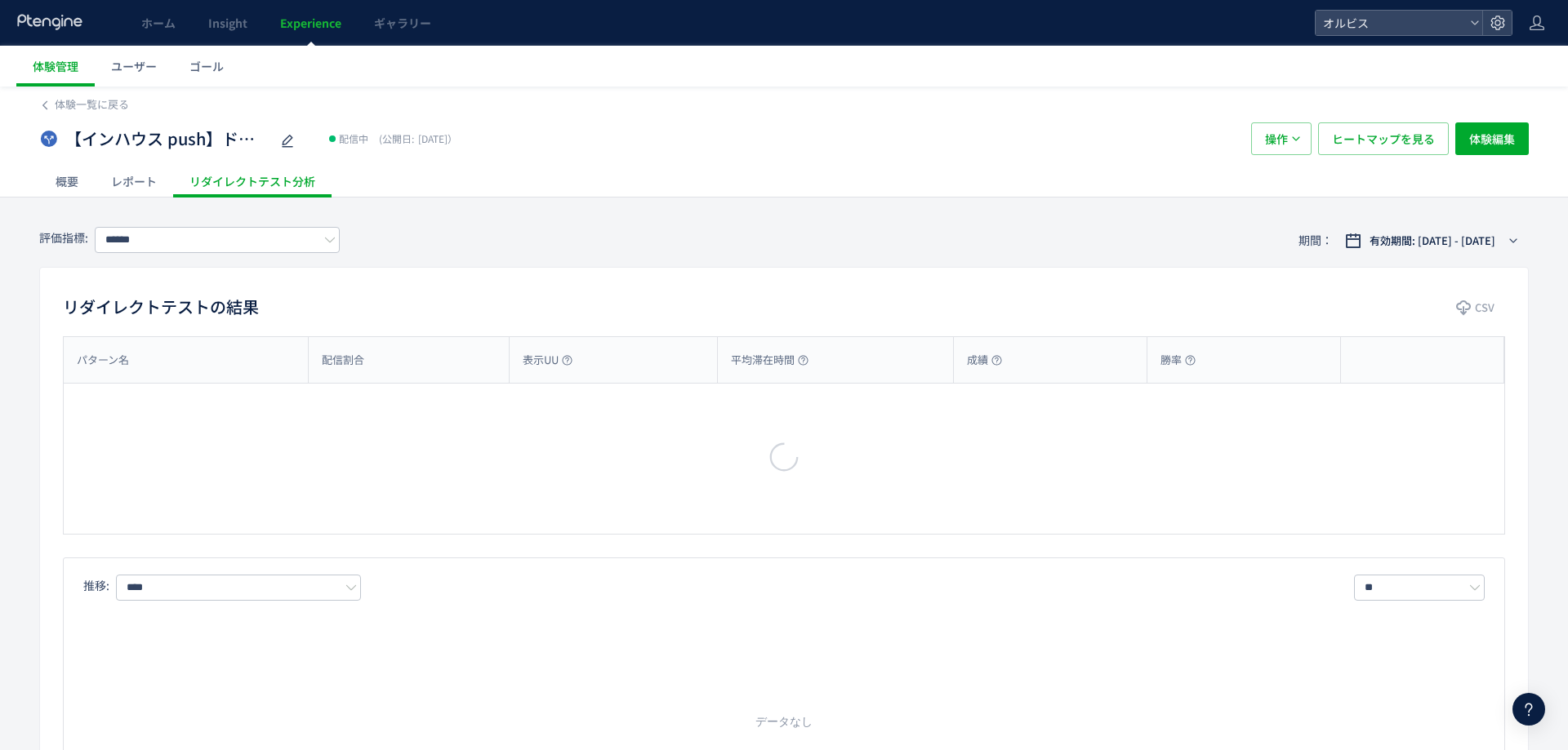
type input "**"
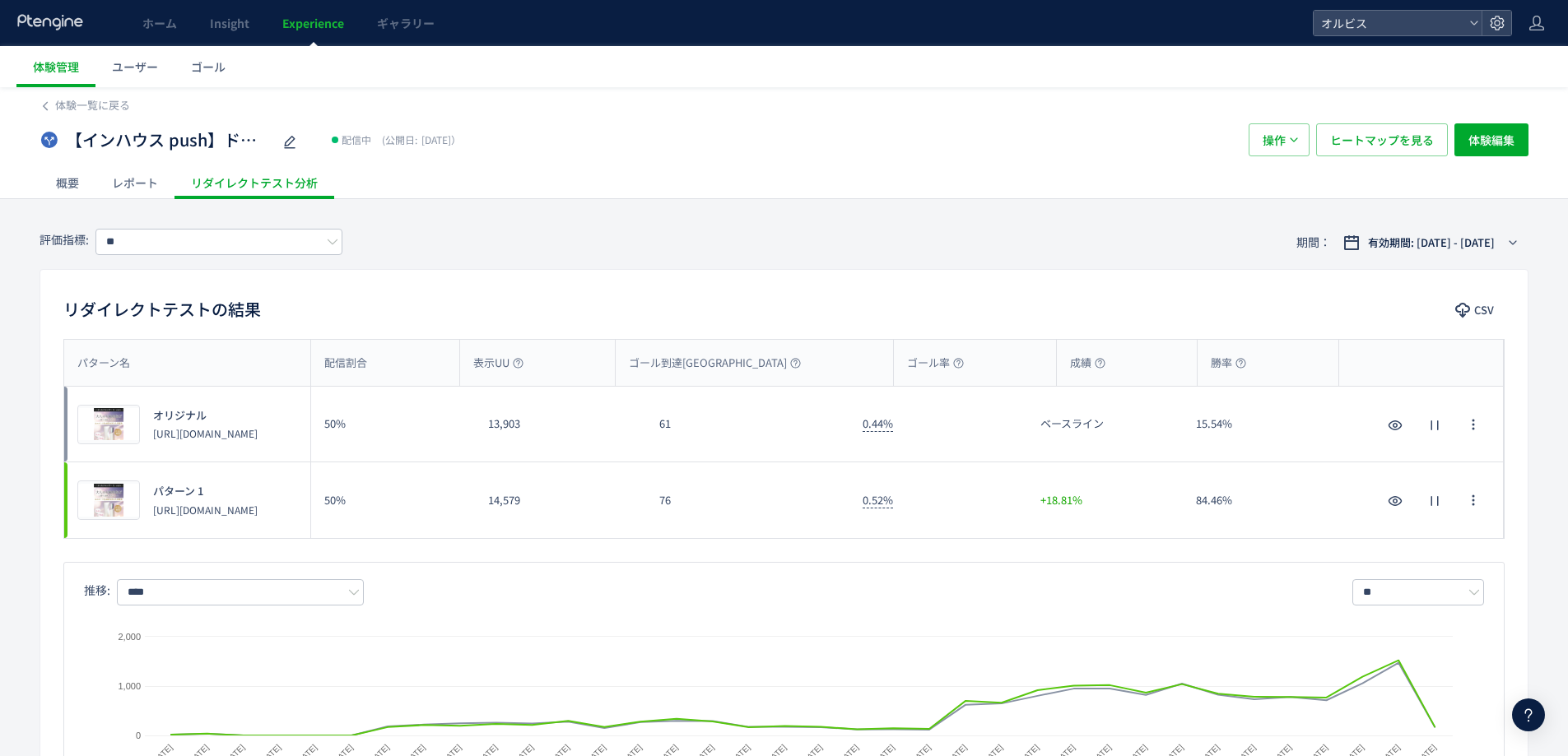
click at [783, 534] on div "76" at bounding box center [747, 500] width 204 height 75
click at [124, 493] on span "プレビュー" at bounding box center [109, 500] width 54 height 15
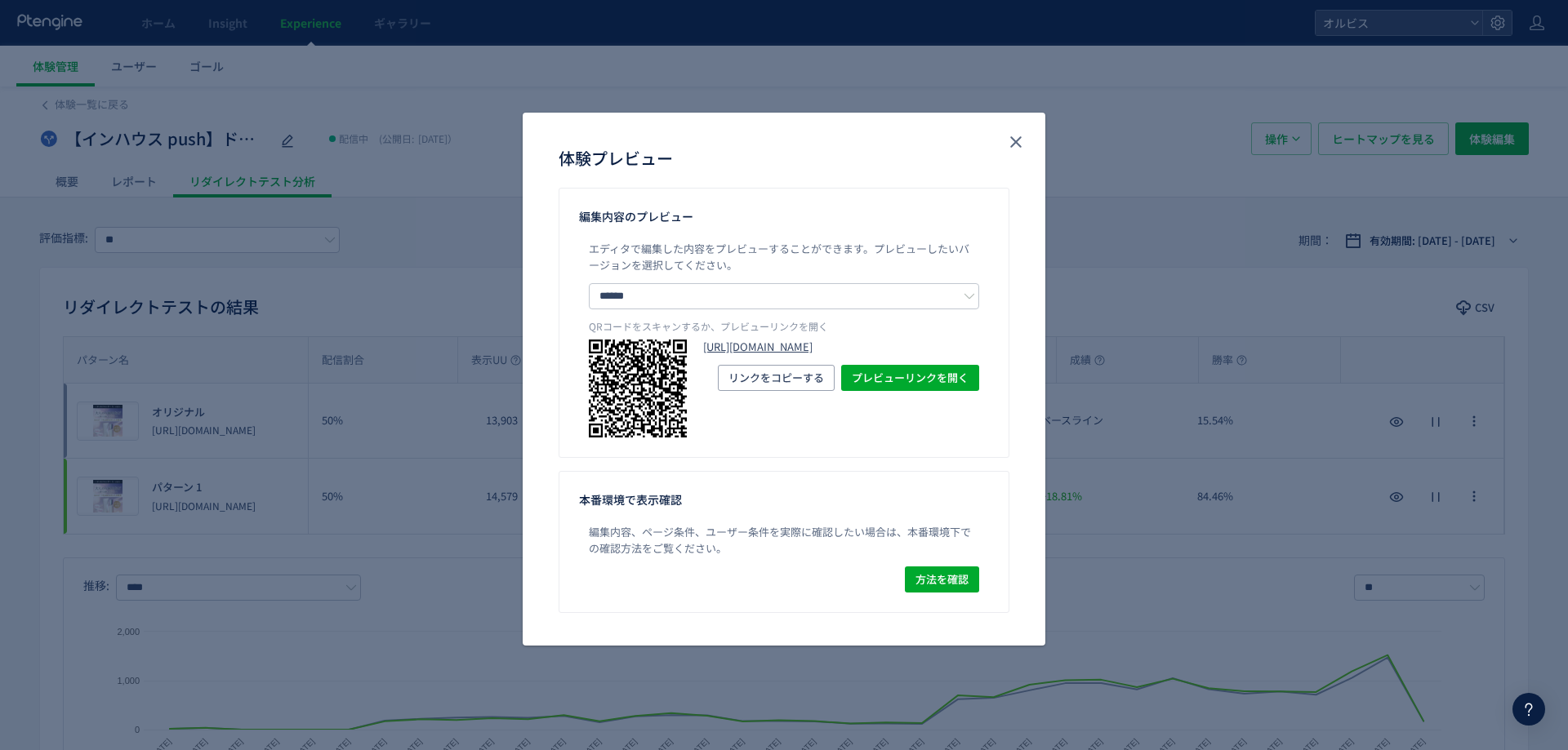
click at [770, 352] on link "[URL][DOMAIN_NAME]" at bounding box center [841, 347] width 276 height 15
click at [1019, 151] on icon "close" at bounding box center [1016, 142] width 20 height 20
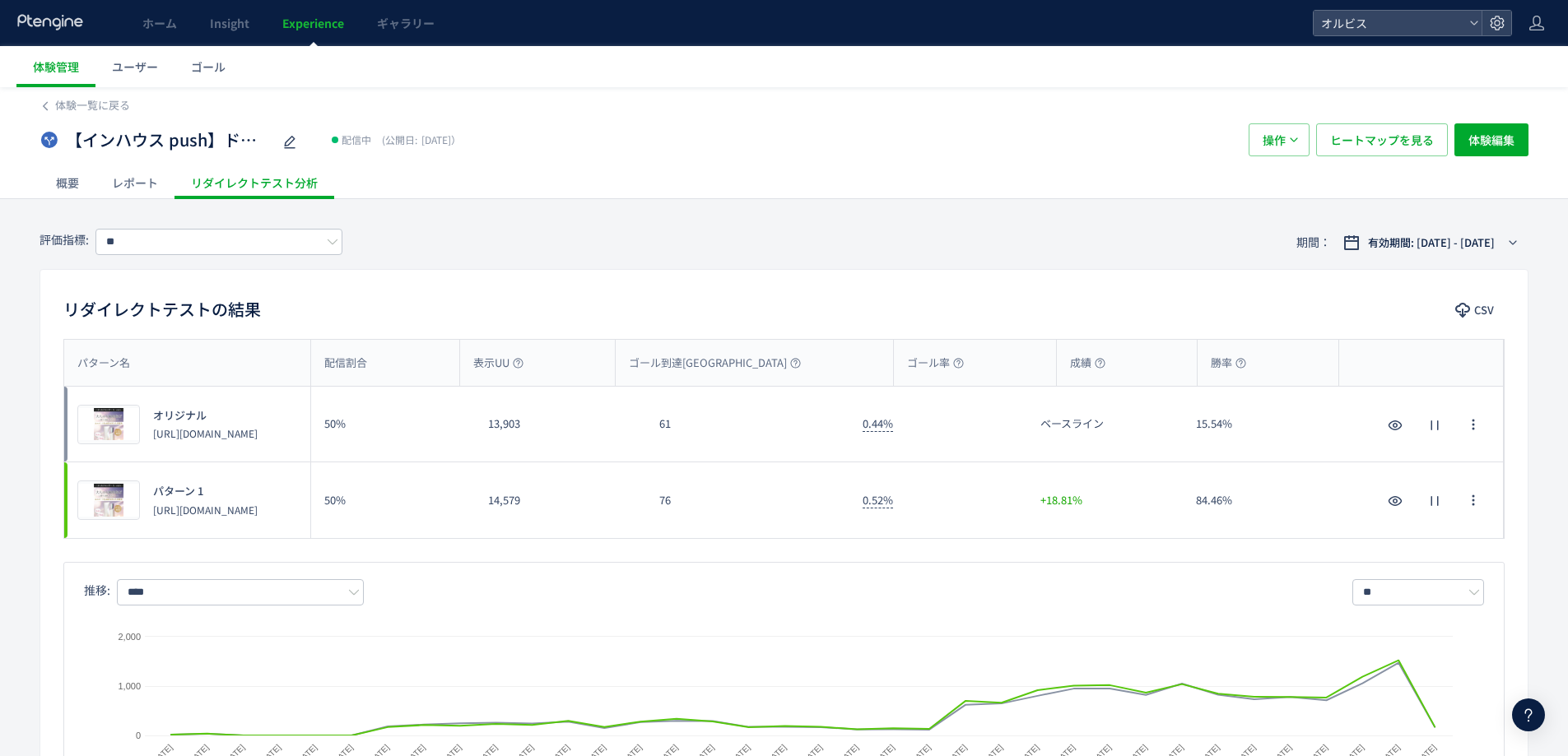
click at [308, 28] on span "Experience" at bounding box center [313, 23] width 62 height 16
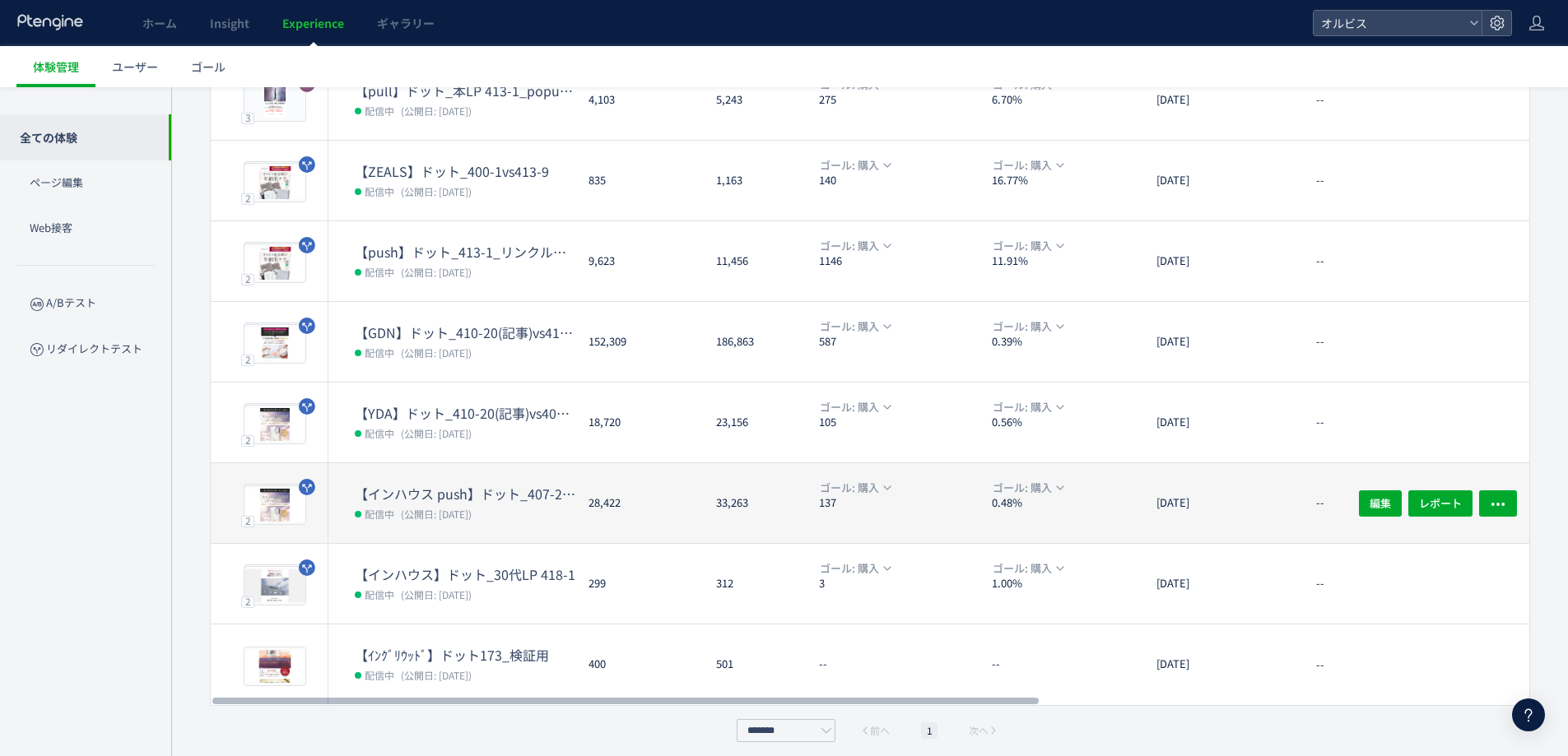
scroll to position [300, 0]
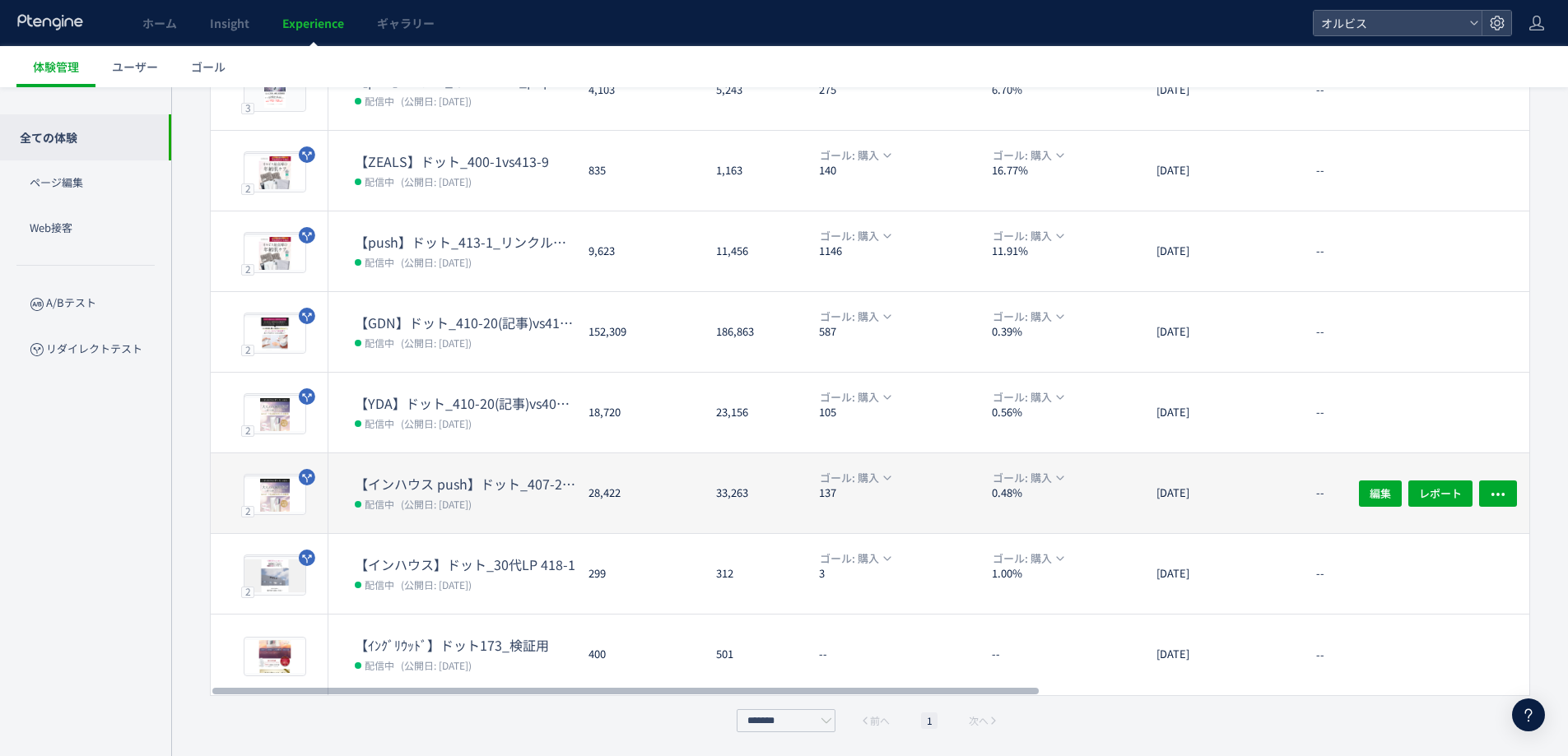
click at [453, 497] on span "(公開日: [DATE])" at bounding box center [436, 504] width 71 height 14
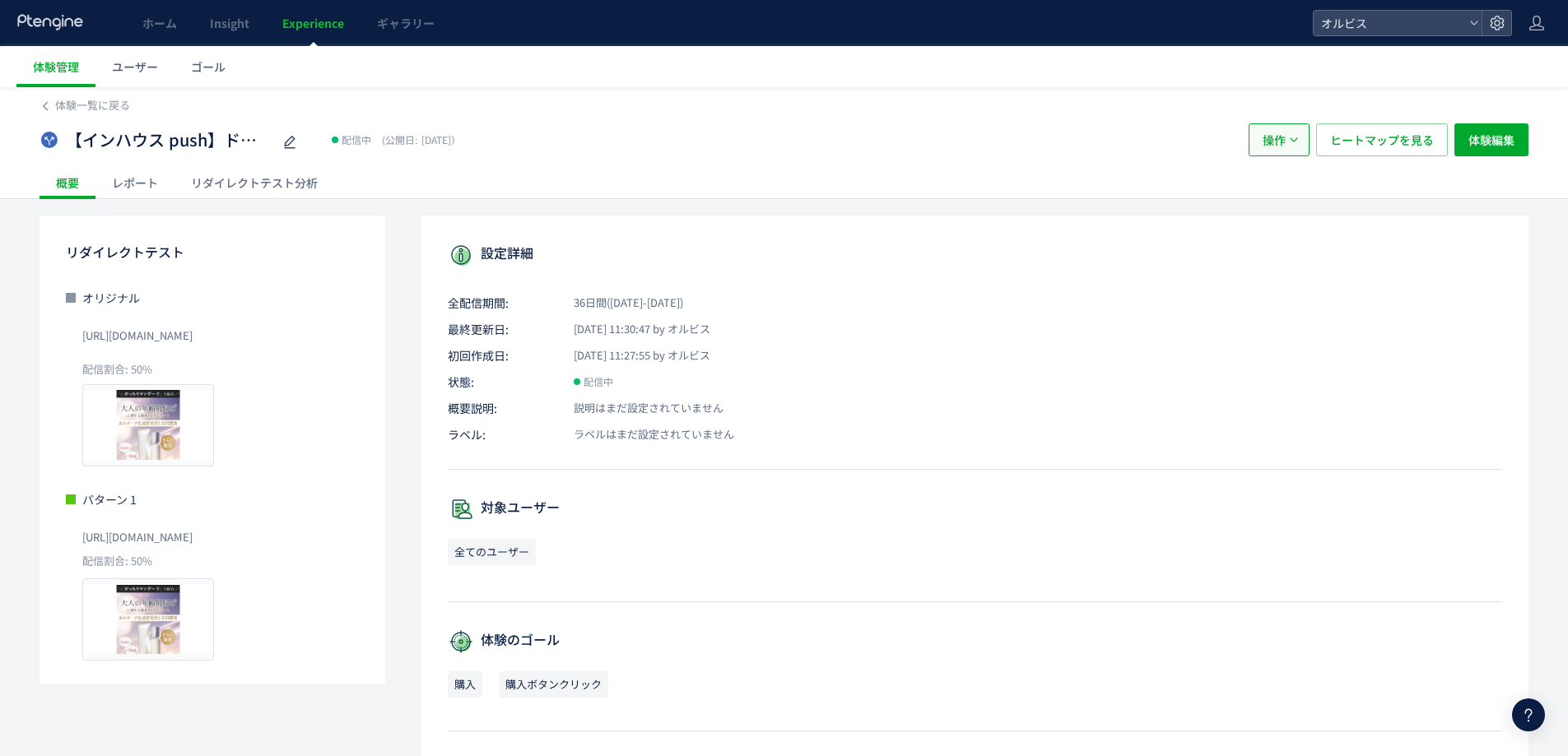
click at [1272, 143] on span "操作" at bounding box center [1275, 140] width 23 height 33
click at [240, 263] on p "リダイレクトテスト" at bounding box center [212, 251] width 293 height 26
click at [135, 181] on div "レポート" at bounding box center [135, 182] width 79 height 33
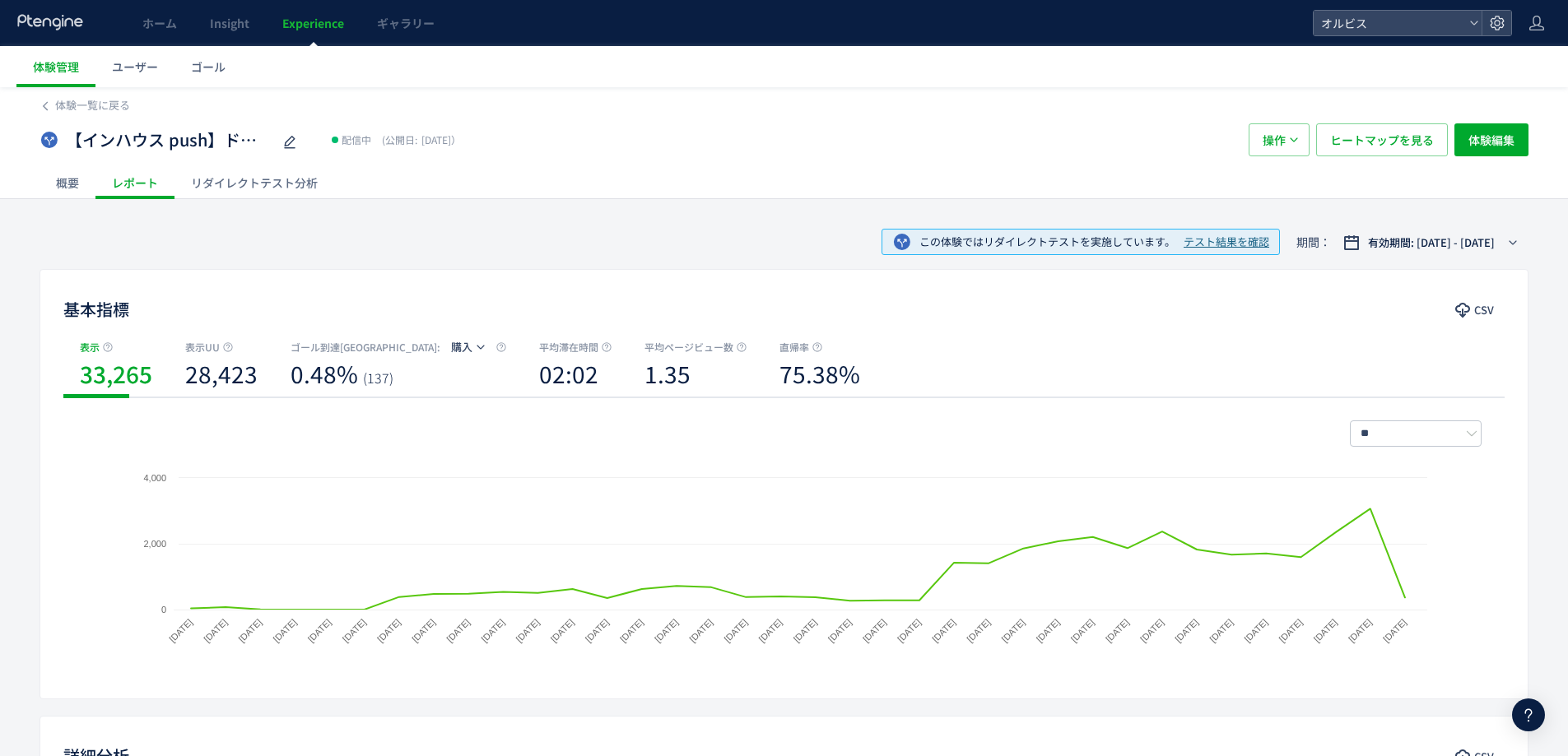
click at [55, 181] on div "概要" at bounding box center [67, 182] width 56 height 33
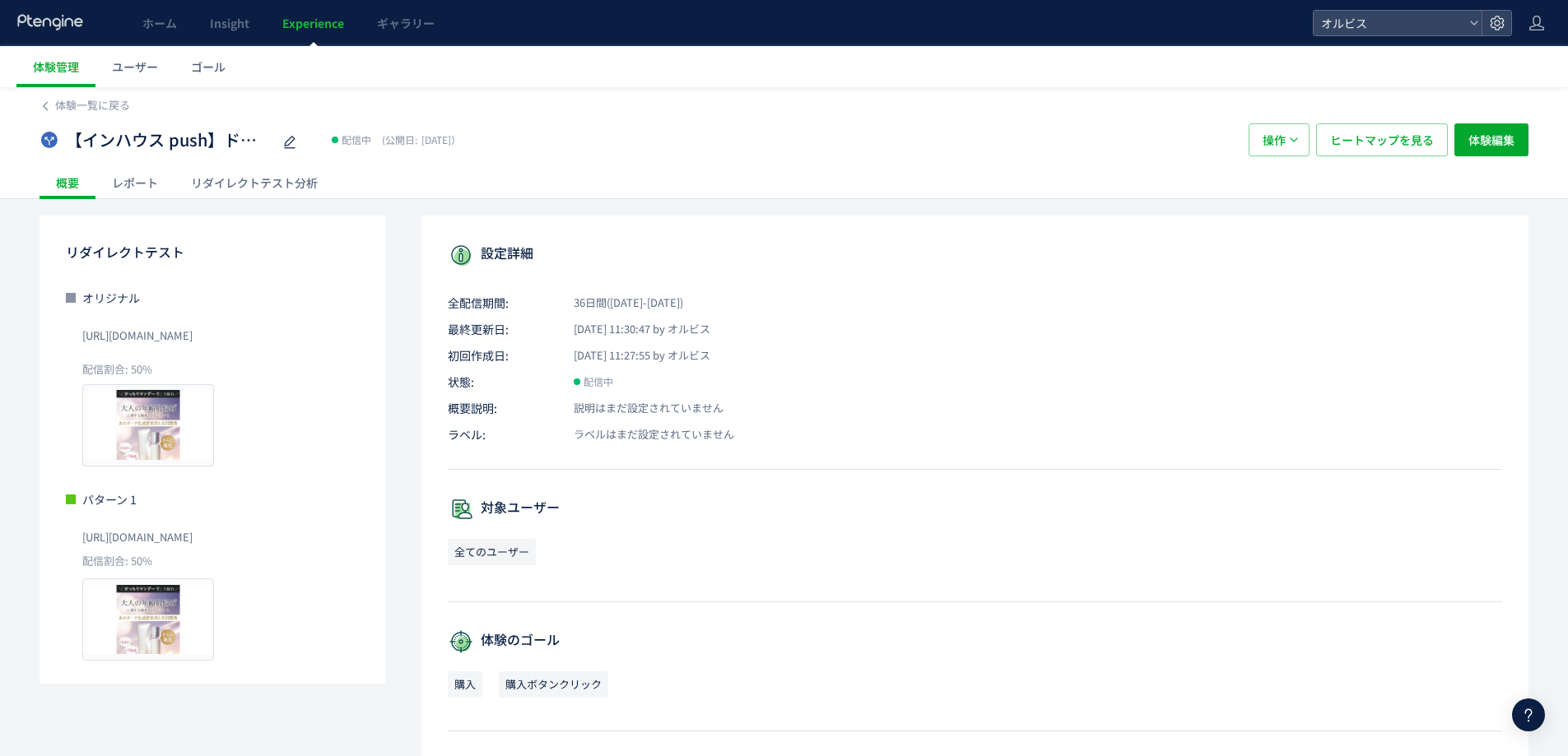
click at [227, 183] on div "リダイレクトテスト分析" at bounding box center [255, 182] width 160 height 33
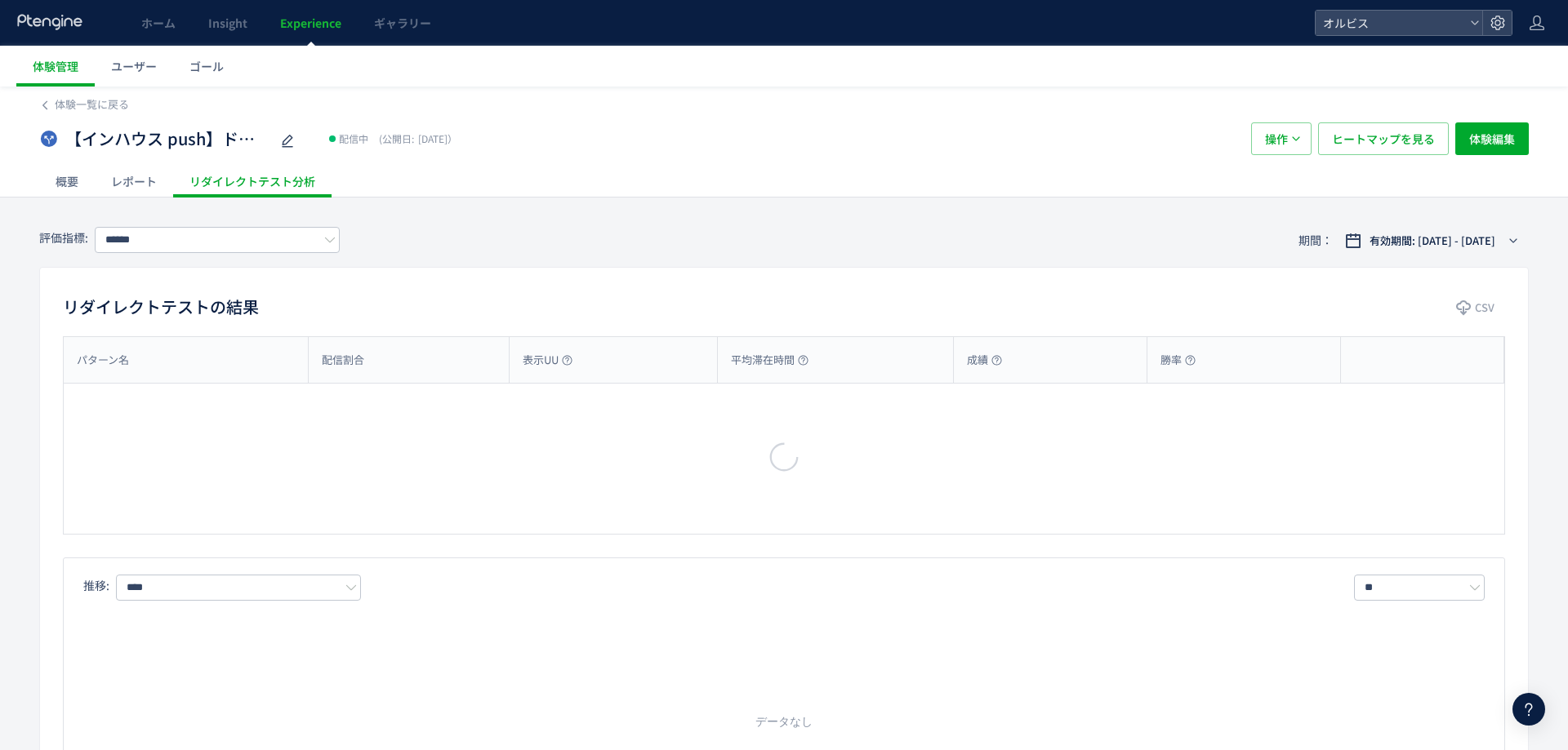
type input "**"
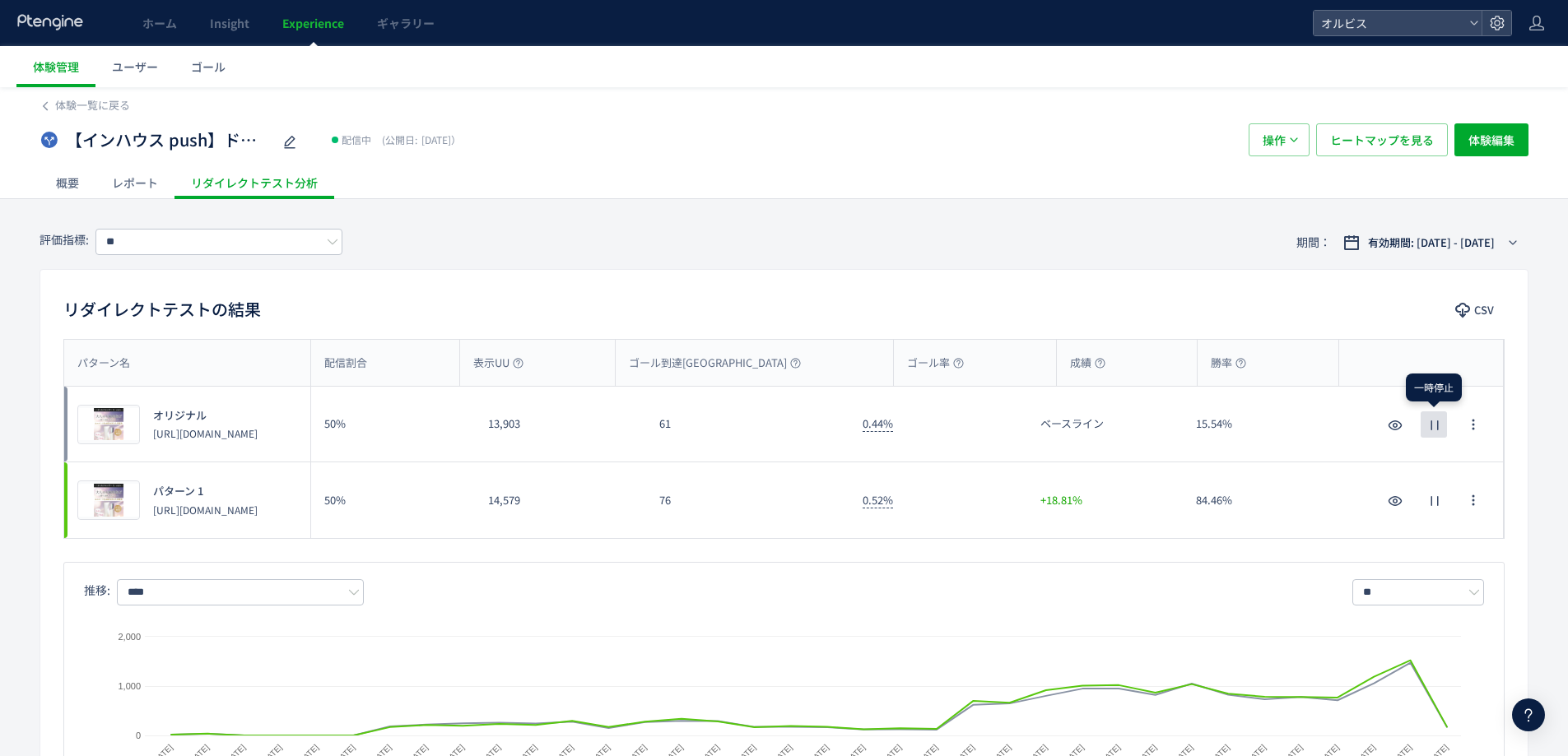
click at [1438, 431] on icon "button" at bounding box center [1435, 425] width 20 height 20
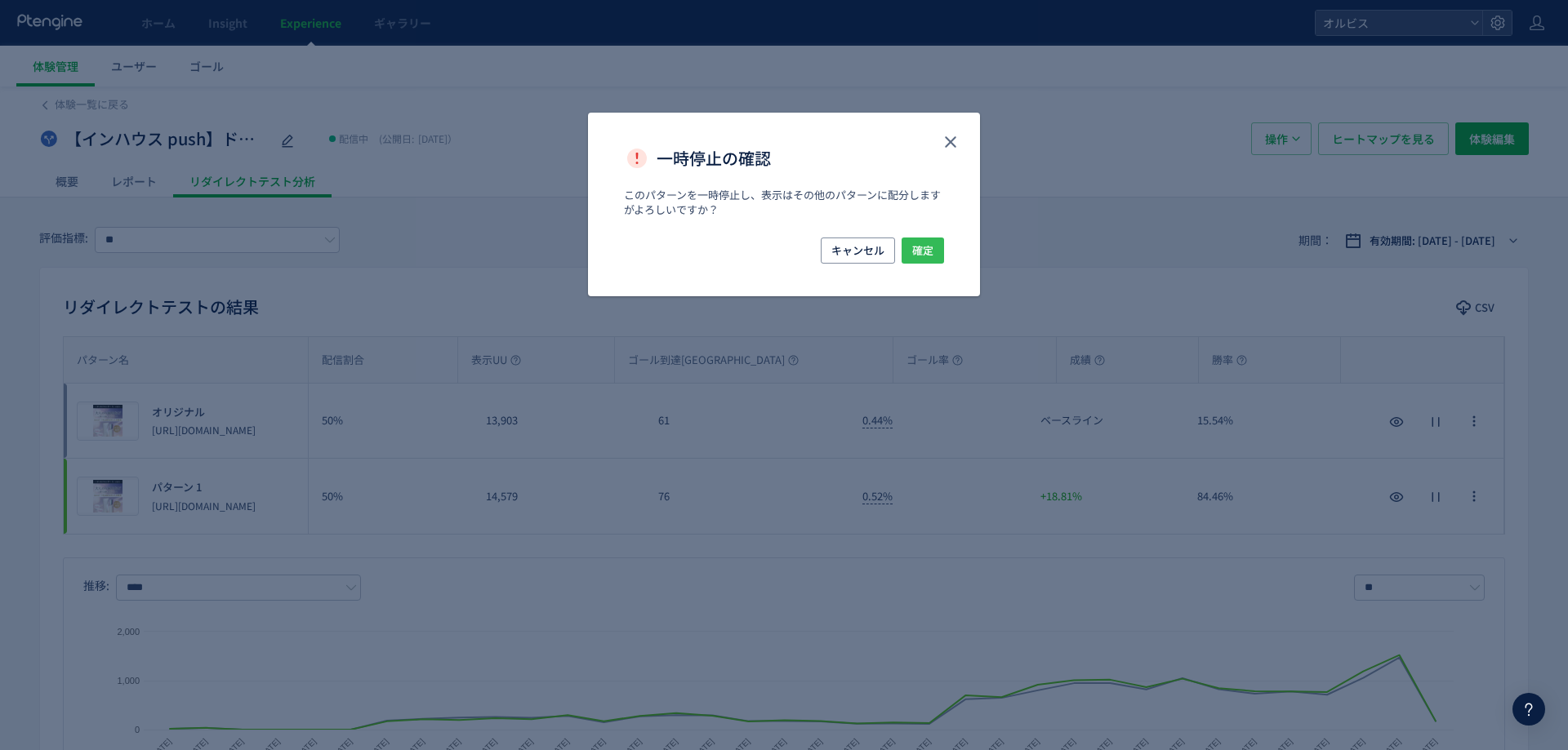
click at [921, 250] on span "確定" at bounding box center [923, 250] width 21 height 26
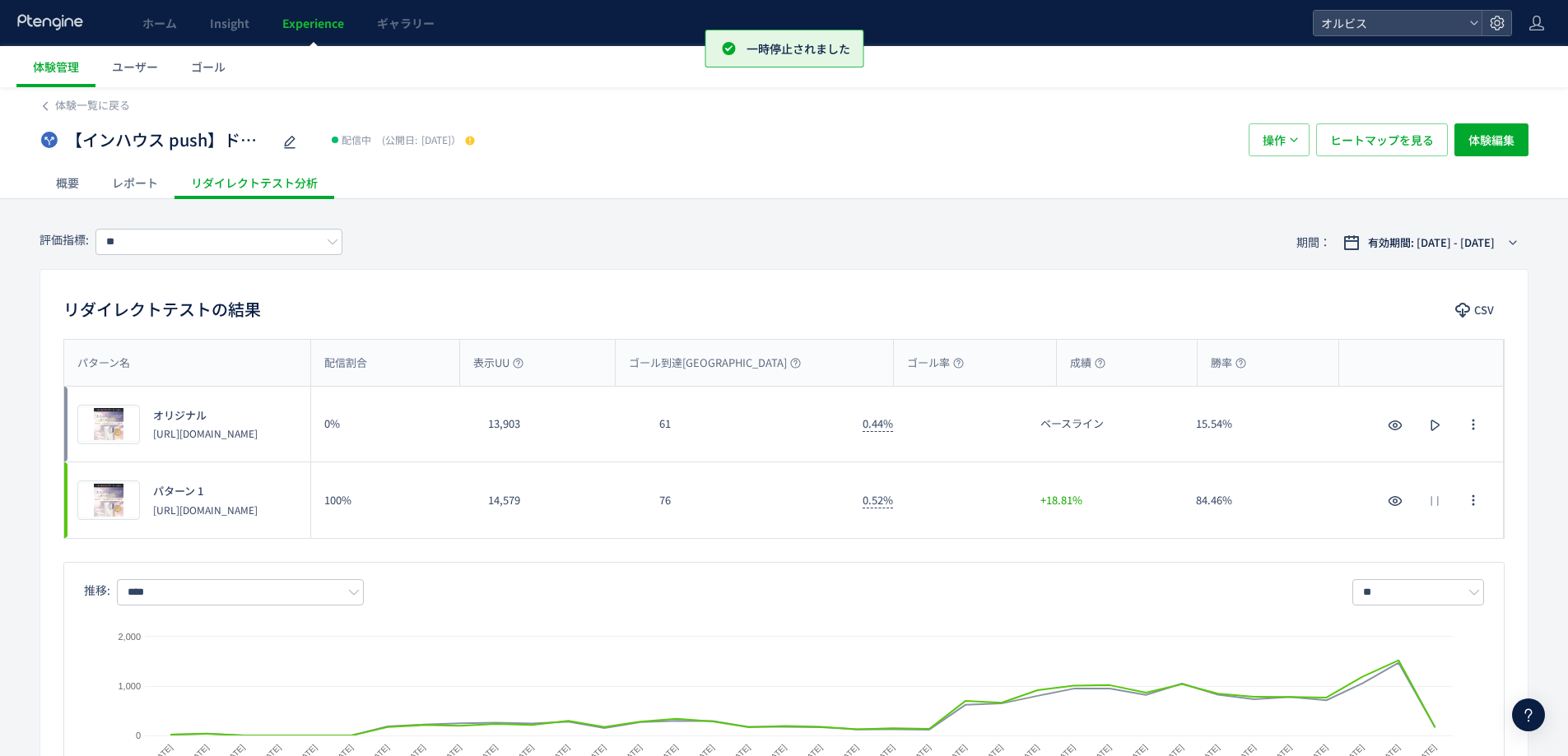
click at [475, 143] on div at bounding box center [468, 140] width 15 height 16
click at [475, 141] on use at bounding box center [470, 140] width 9 height 9
click at [646, 111] on span "変更を公開" at bounding box center [641, 109] width 49 height 14
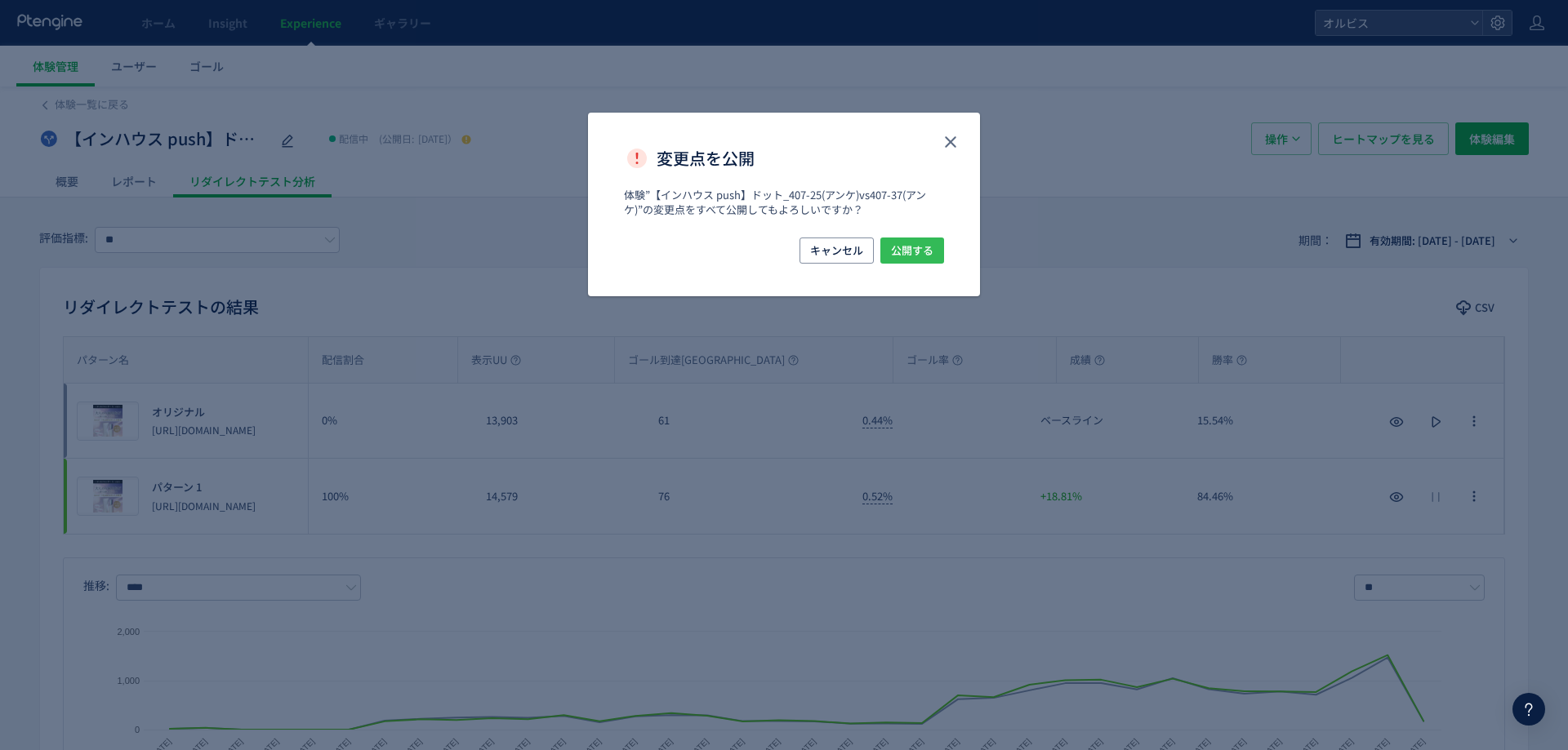
drag, startPoint x: 951, startPoint y: 256, endPoint x: 917, endPoint y: 251, distance: 34.4
click at [950, 256] on div "キャンセル 公開する" at bounding box center [784, 267] width 392 height 59
click at [912, 250] on span "公開する" at bounding box center [912, 250] width 43 height 26
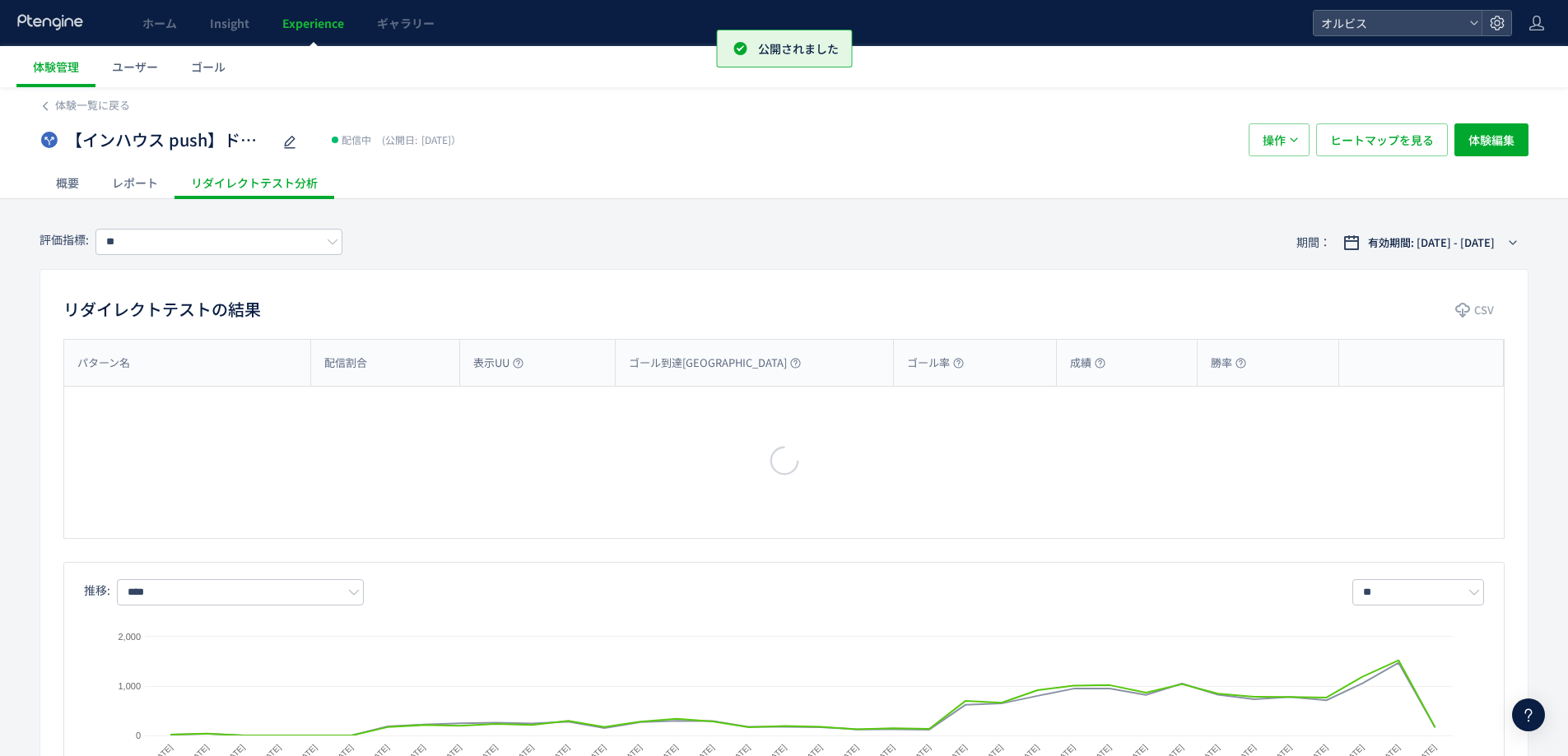
click at [319, 28] on span "Experience" at bounding box center [313, 23] width 62 height 16
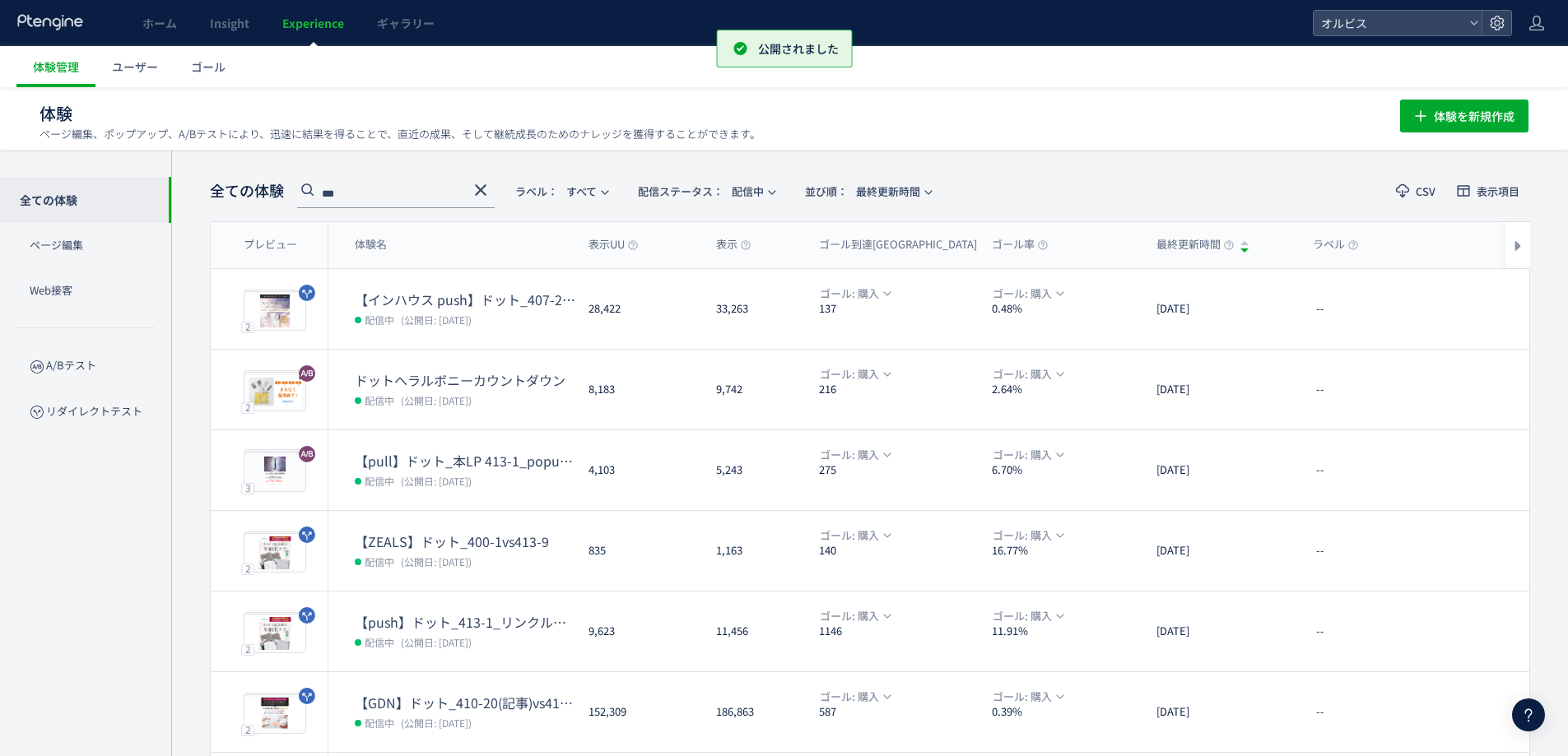
click at [482, 196] on icon at bounding box center [481, 190] width 20 height 20
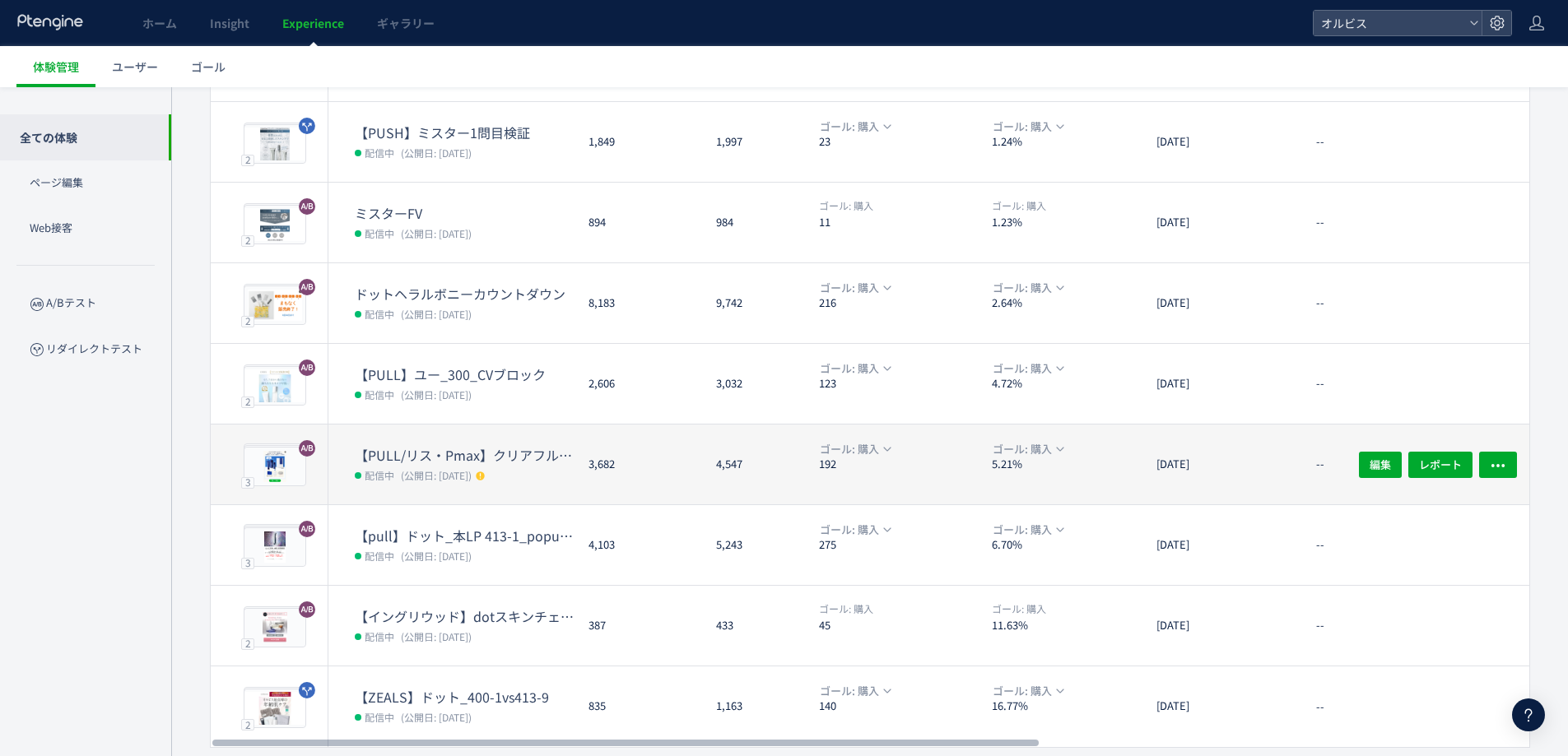
scroll to position [329, 0]
click at [562, 451] on dt "【PULL/リス・Pmax】クリアフル205_ポップアップ" at bounding box center [466, 455] width 221 height 19
